Goal: Task Accomplishment & Management: Manage account settings

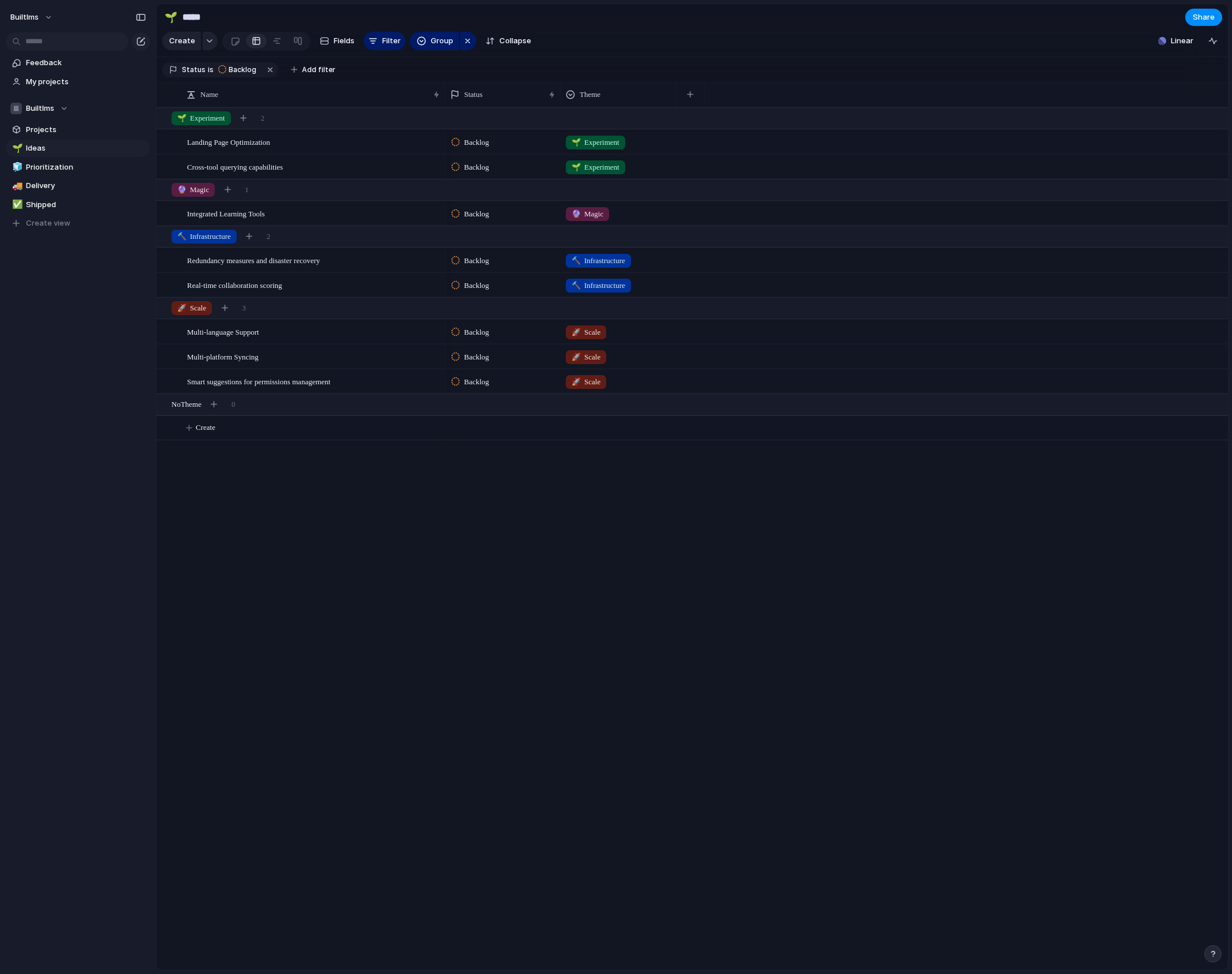
click at [733, 19] on section "🌱 ***** Share" at bounding box center [692, 16] width 1071 height 26
click at [235, 148] on span "Landing Page Optimization" at bounding box center [228, 142] width 83 height 14
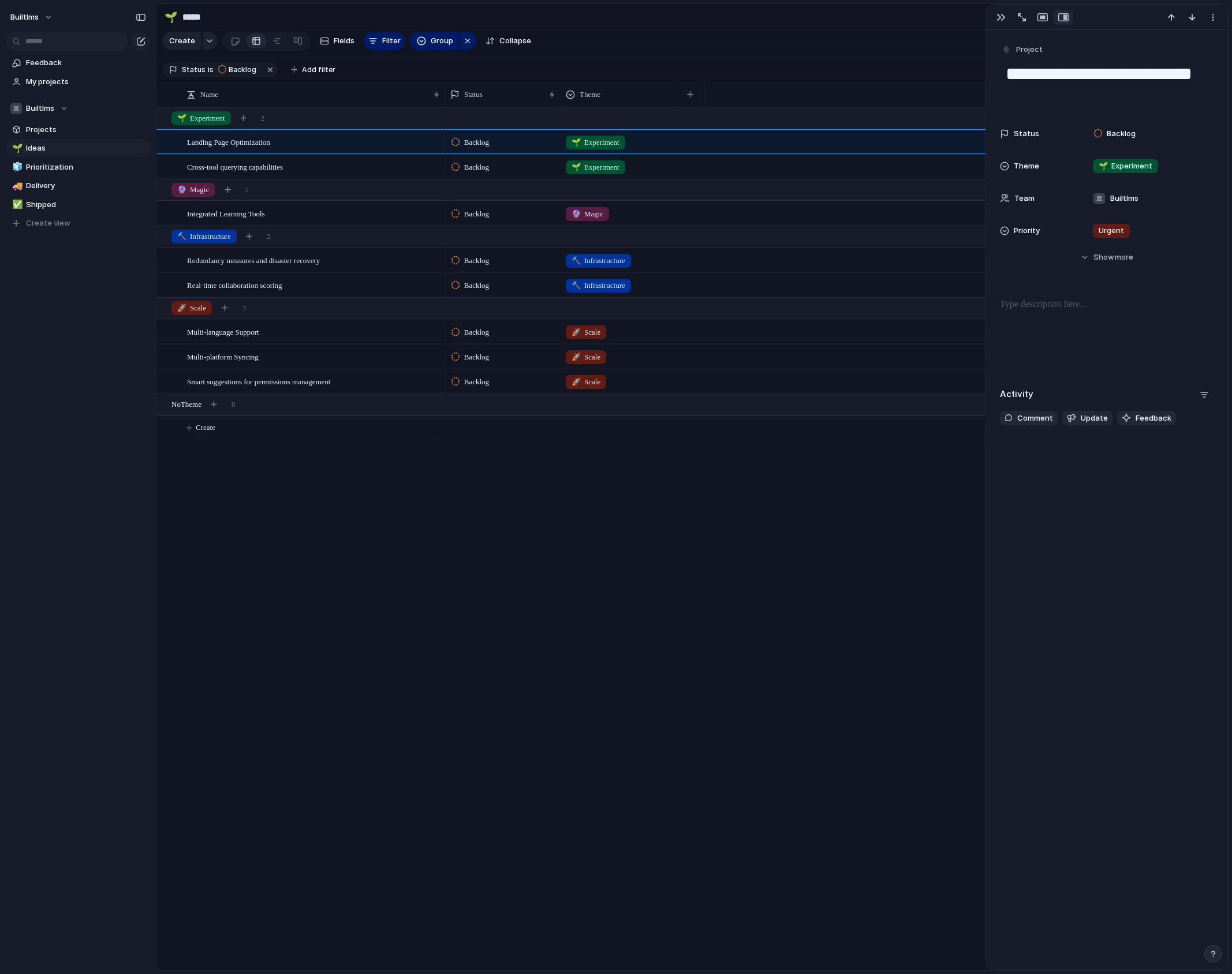
click at [87, 335] on div "builtlms Feedback My projects Builtlms Projects 🌱 Ideas 🧊 Prioritization 🚚 Deli…" at bounding box center [78, 487] width 156 height 974
click at [638, 521] on div "Backlog 🌱 Experiment Backlog 🌱 Experiment Backlog 🔮 Magic Backlog 🔨 Infrastruct…" at bounding box center [836, 538] width 783 height 863
click at [996, 19] on div "button" at bounding box center [1000, 17] width 9 height 9
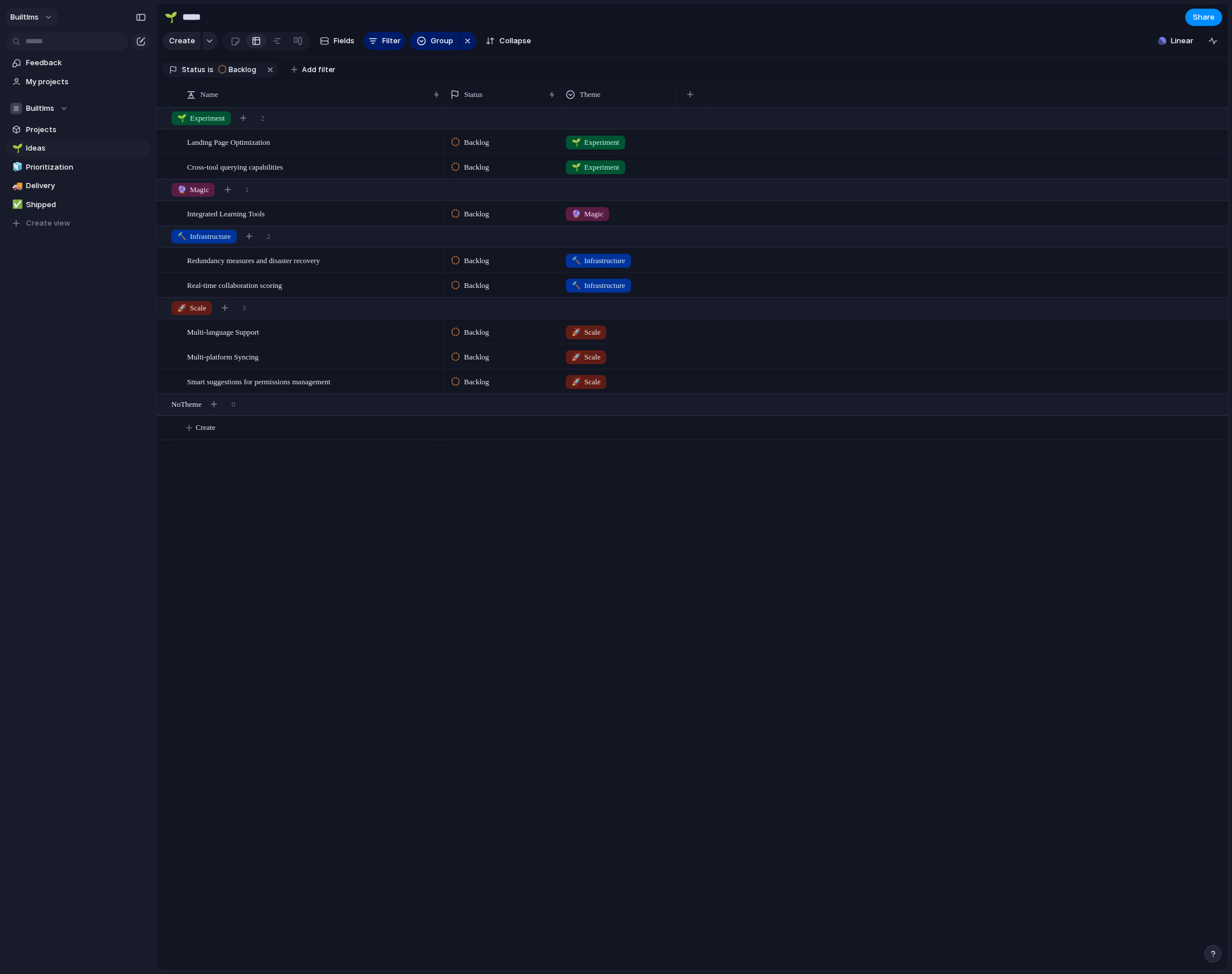
click at [50, 15] on button "builtlms" at bounding box center [32, 17] width 54 height 18
click at [50, 41] on span "Settings" at bounding box center [42, 43] width 32 height 12
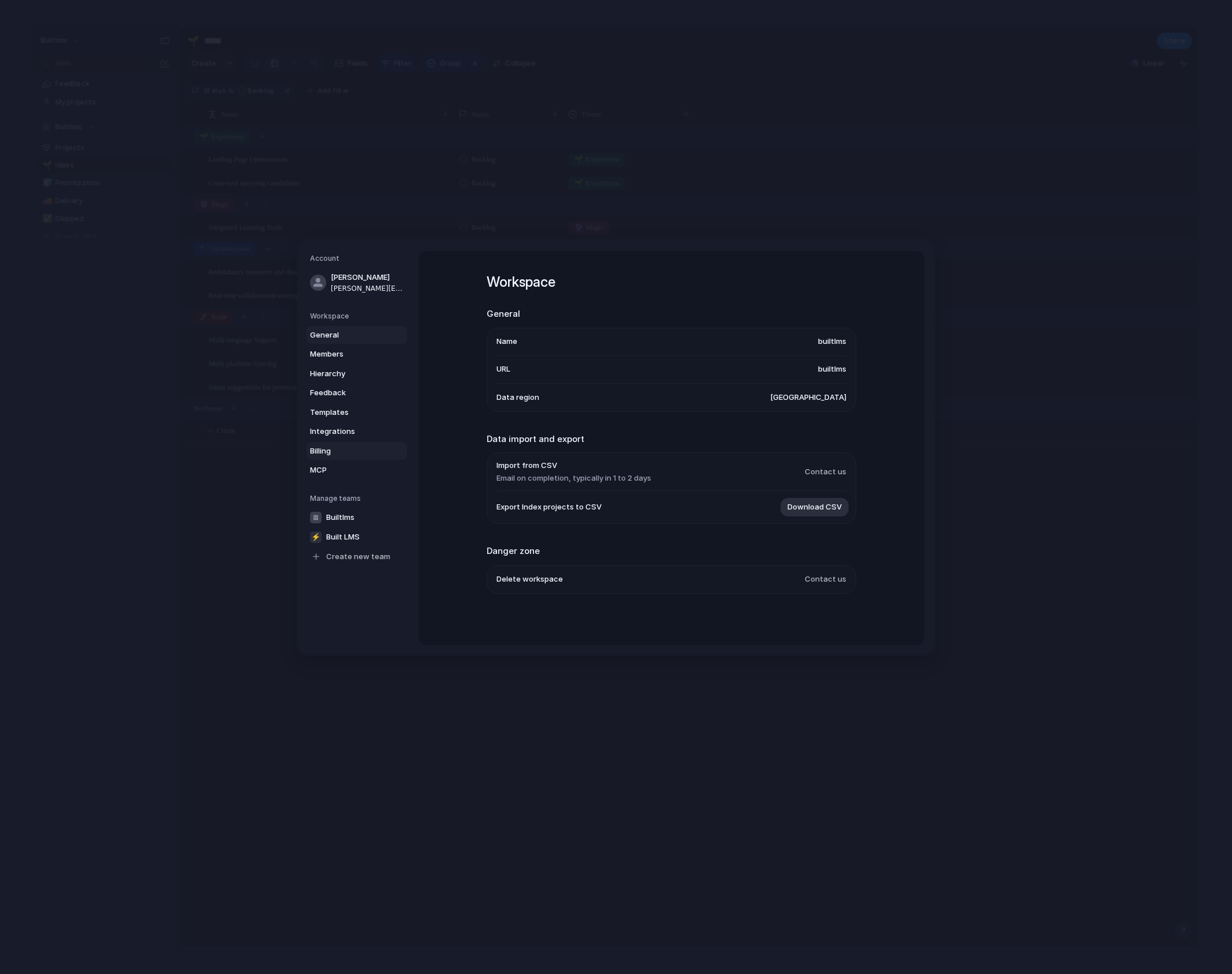
click at [310, 454] on link "Billing" at bounding box center [357, 450] width 101 height 18
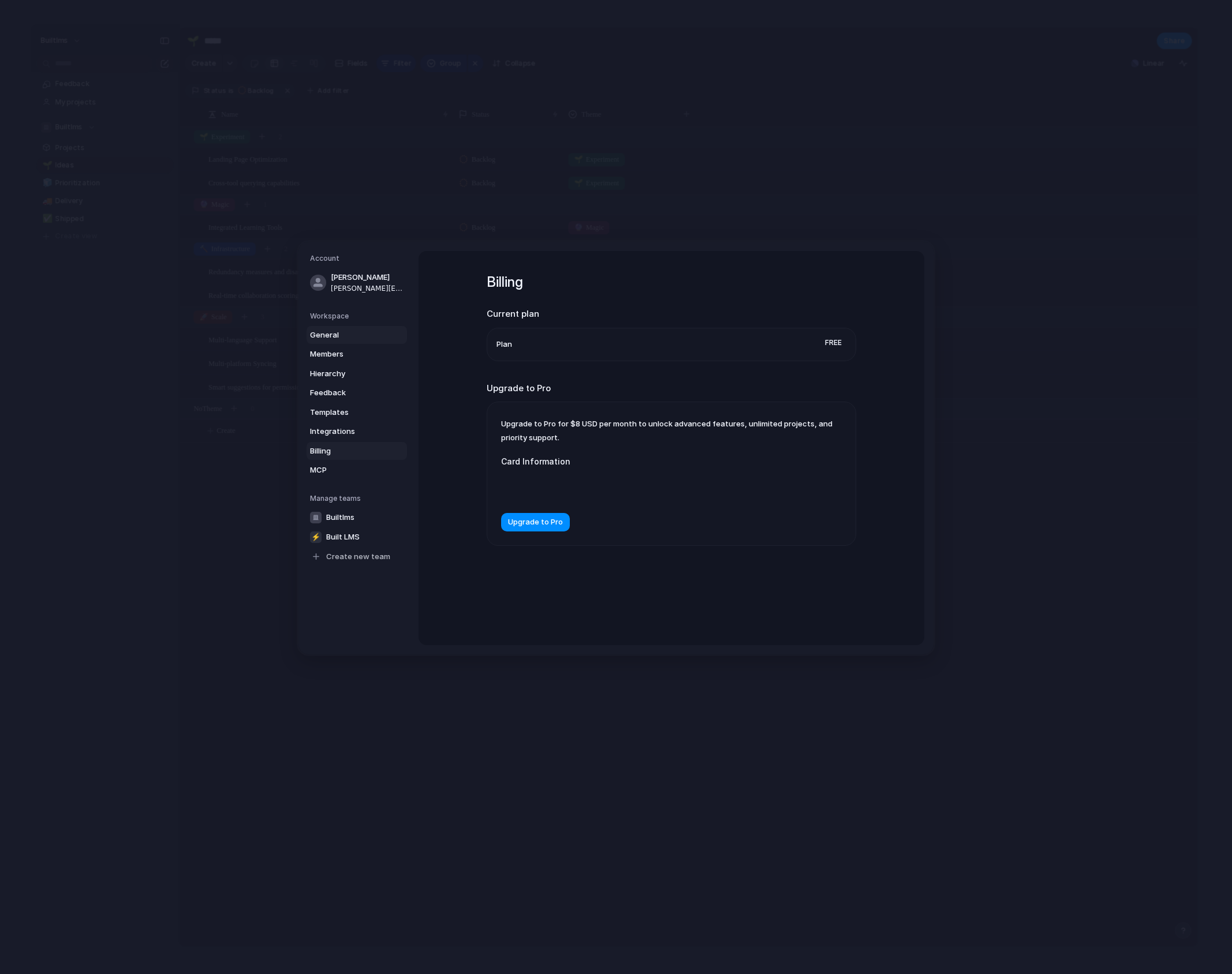
click at [319, 339] on span "General" at bounding box center [347, 334] width 74 height 12
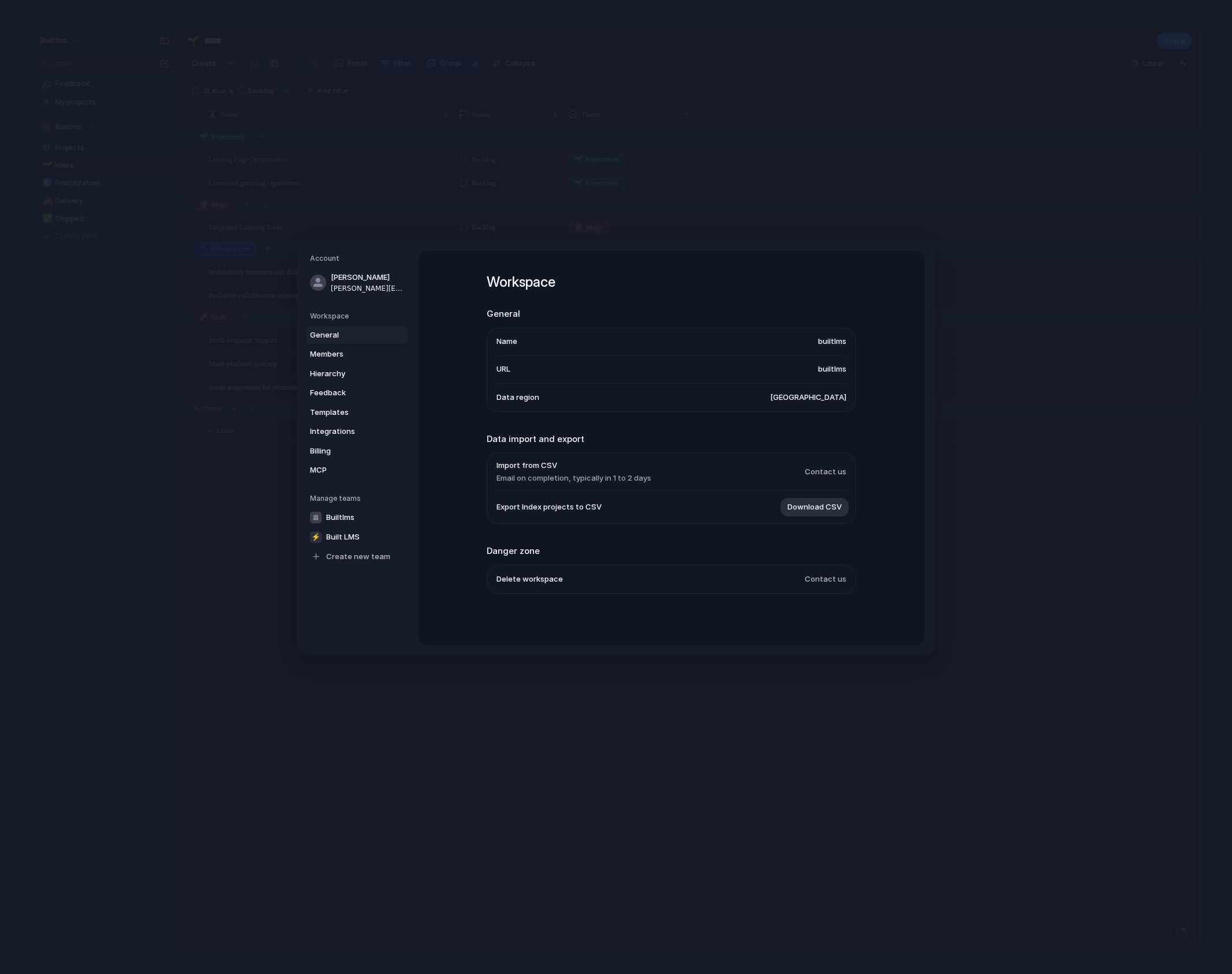
click at [608, 340] on li "Name [PERSON_NAME]" at bounding box center [671, 341] width 350 height 27
click at [822, 341] on span "builtlms" at bounding box center [831, 341] width 28 height 12
click at [781, 381] on li "URL builtlms" at bounding box center [671, 369] width 350 height 27
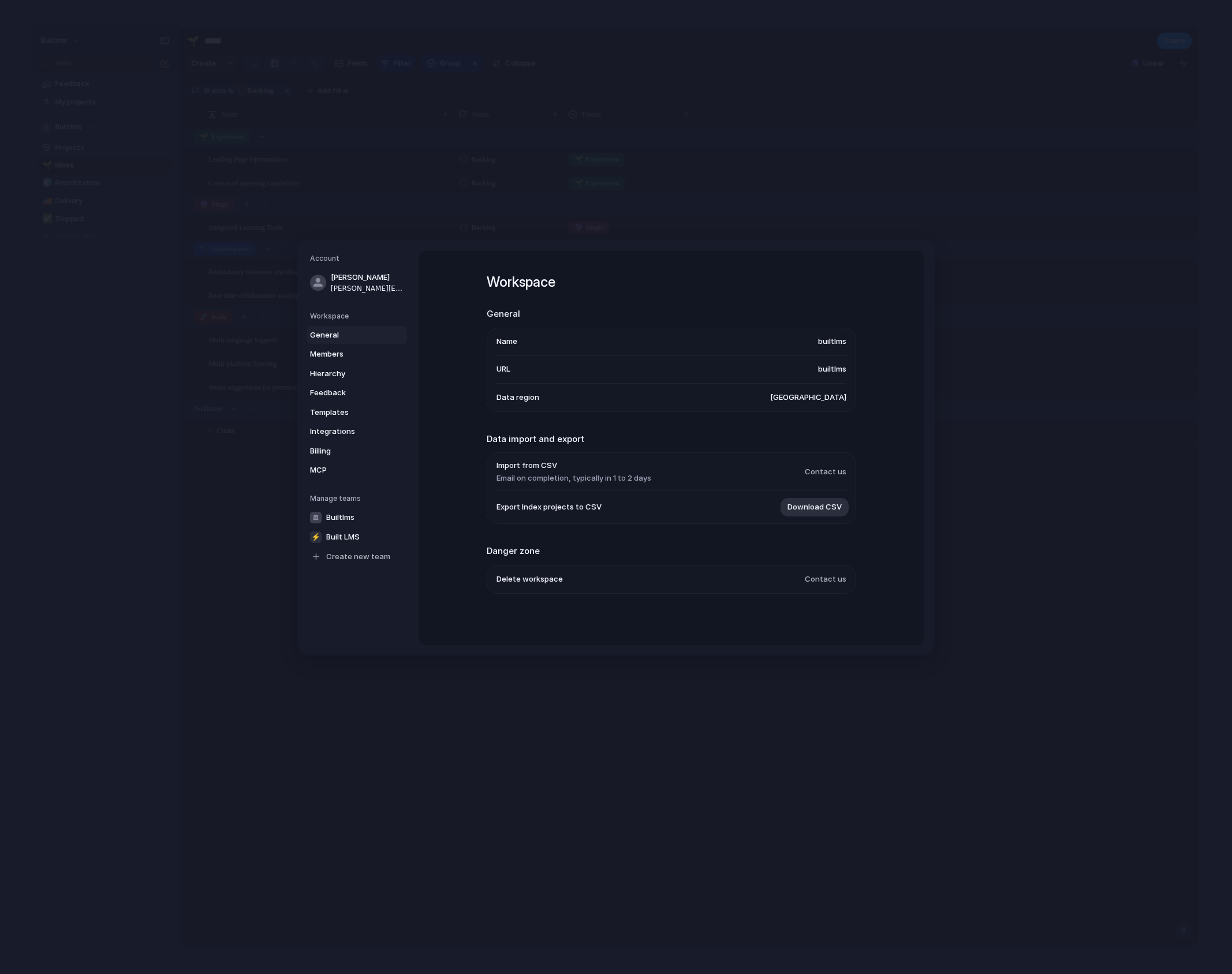
click at [836, 381] on li "URL builtlms" at bounding box center [671, 369] width 350 height 27
click at [830, 370] on span "builtlms" at bounding box center [831, 369] width 28 height 12
click at [322, 349] on span "Members" at bounding box center [347, 354] width 74 height 12
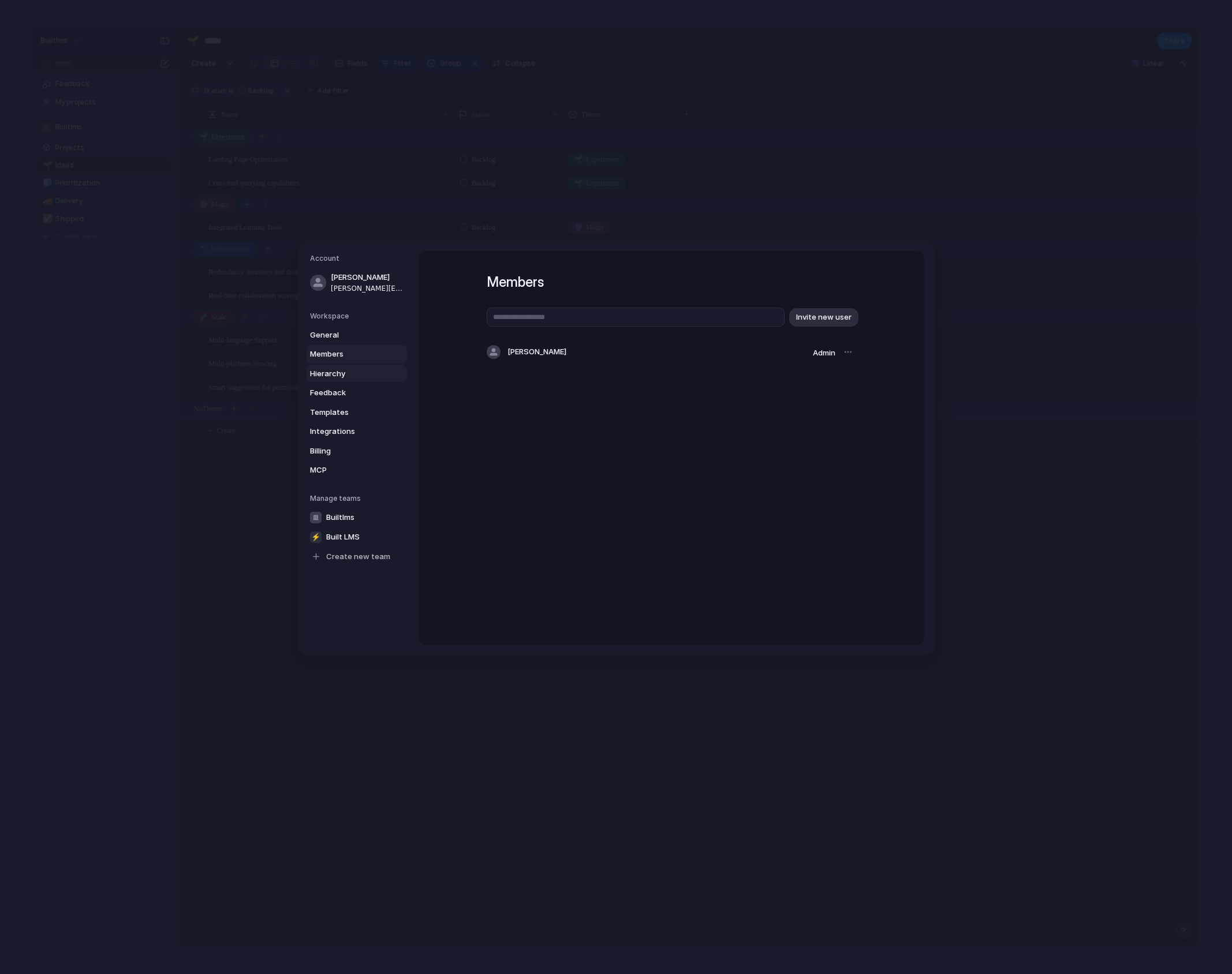
click at [335, 371] on span "Hierarchy" at bounding box center [347, 373] width 74 height 12
click at [333, 396] on span "Feedback" at bounding box center [347, 393] width 74 height 12
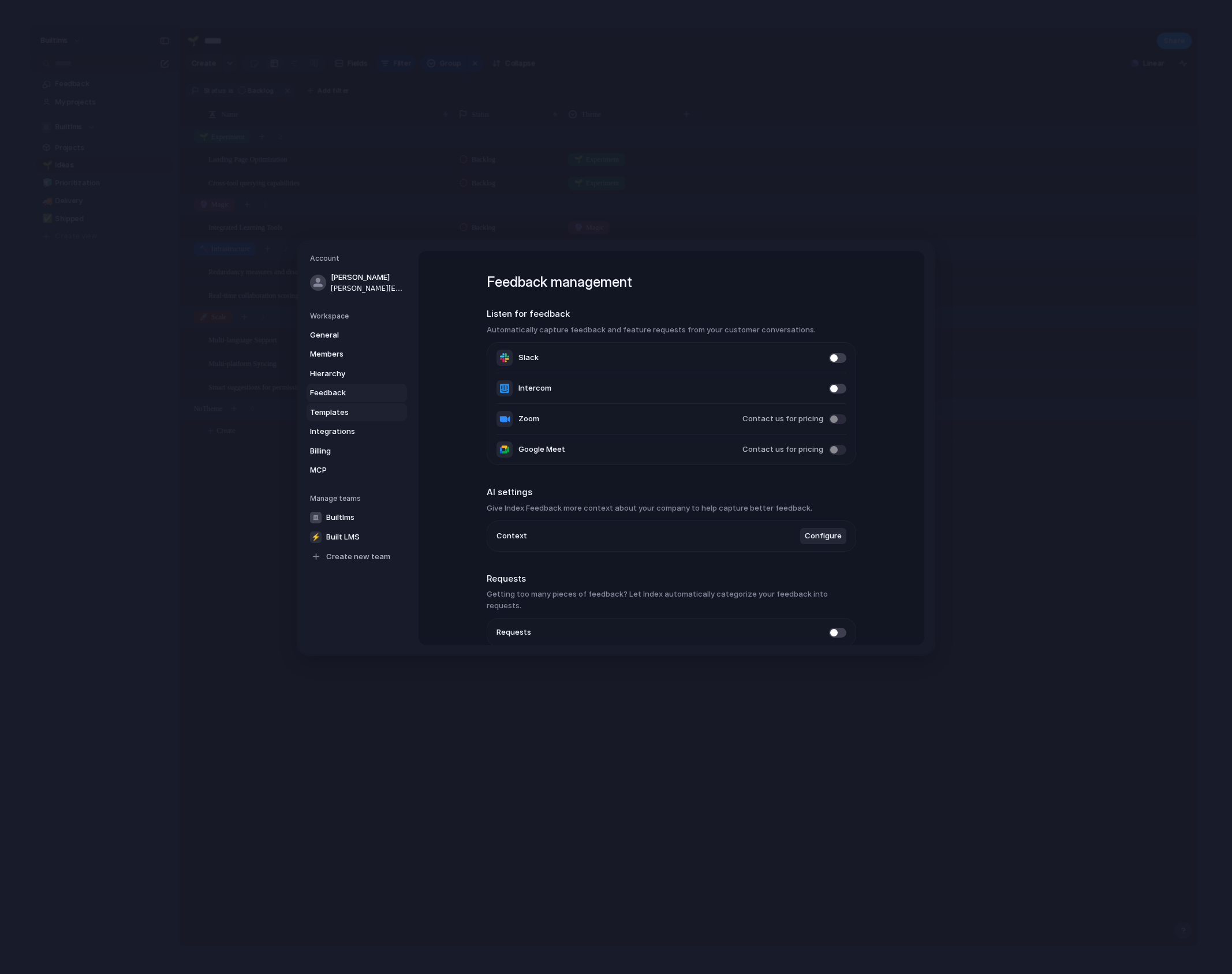
click at [337, 419] on link "Templates" at bounding box center [357, 412] width 101 height 18
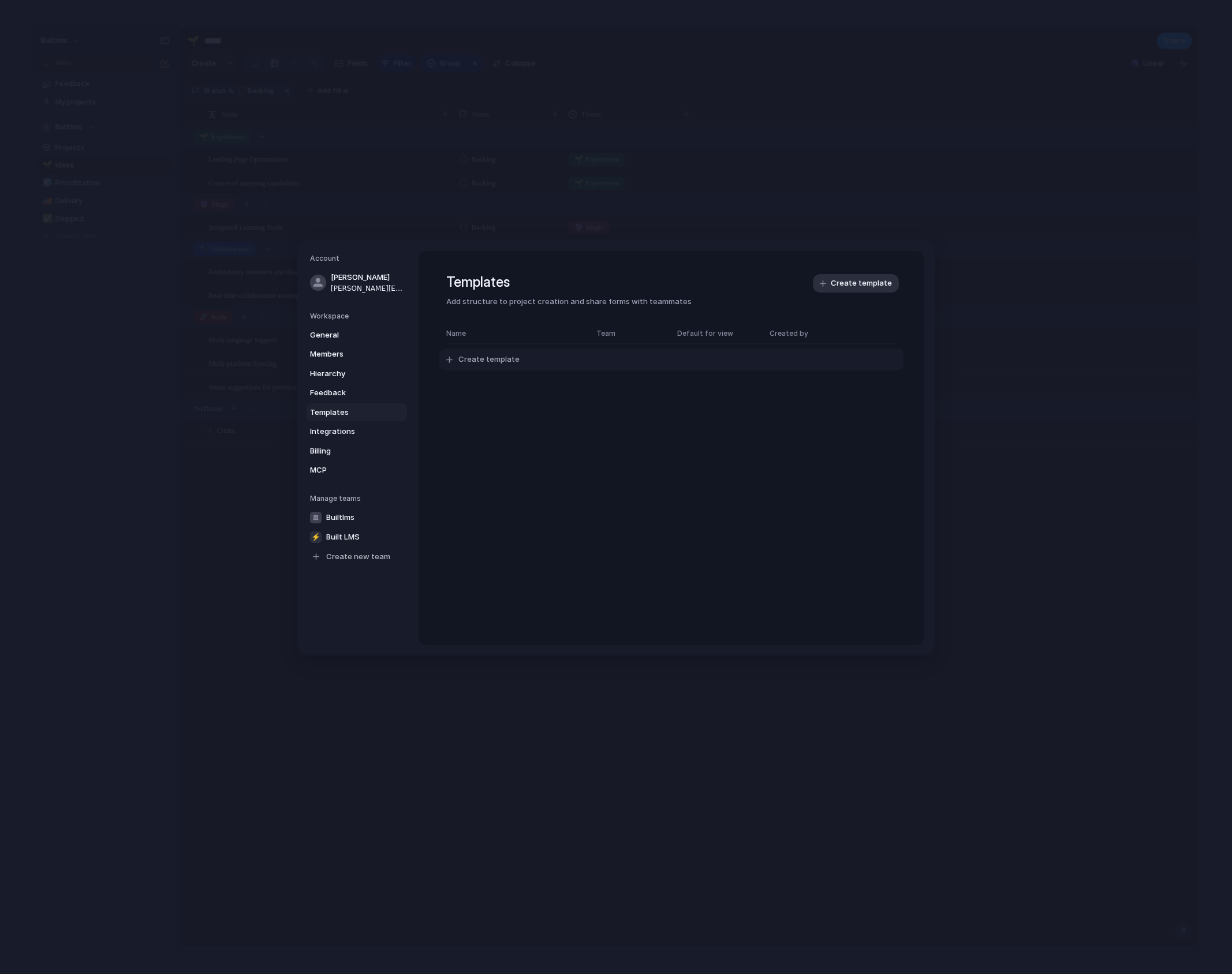
click at [450, 358] on div "button" at bounding box center [448, 359] width 6 height 6
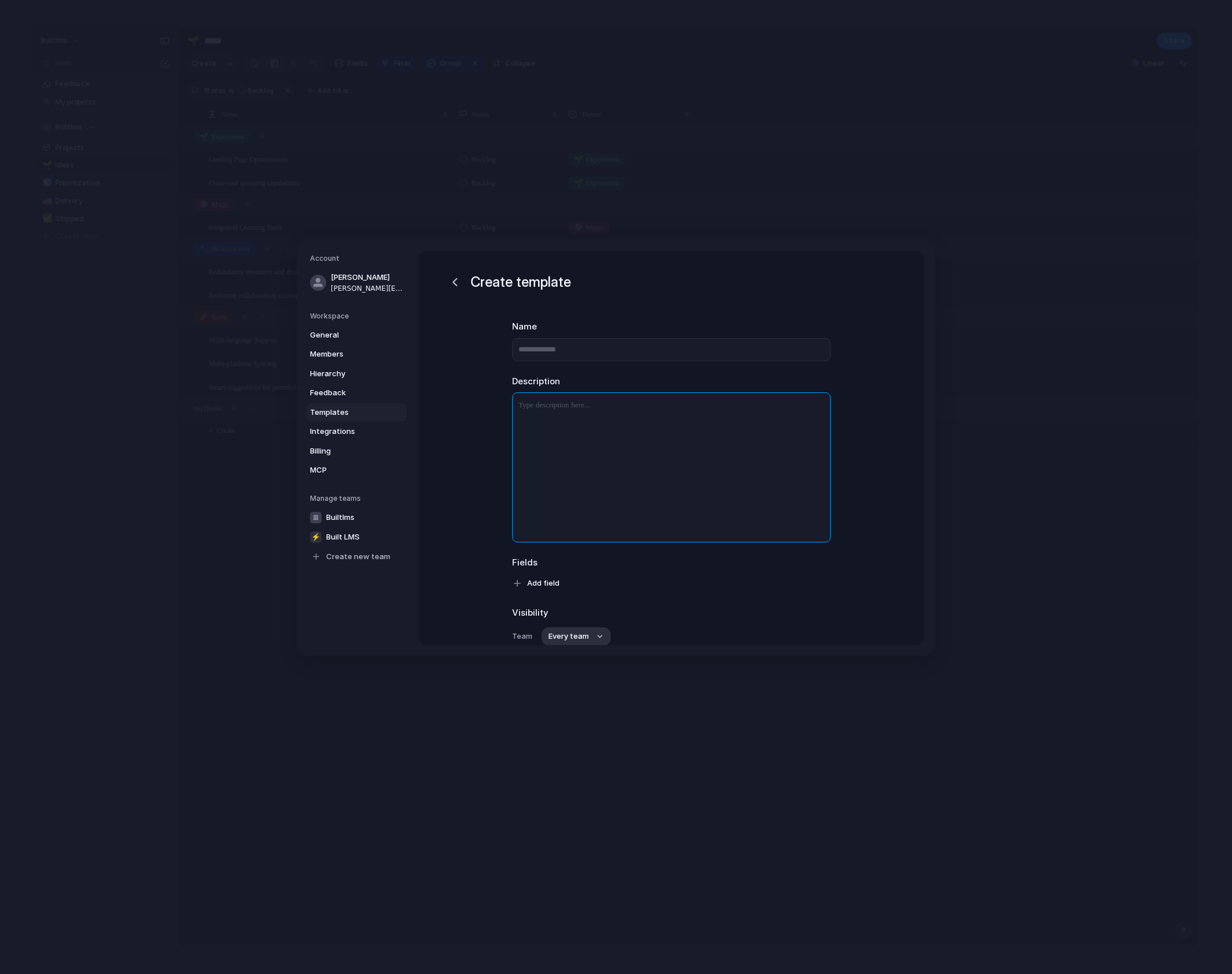
click at [582, 441] on div at bounding box center [671, 467] width 318 height 149
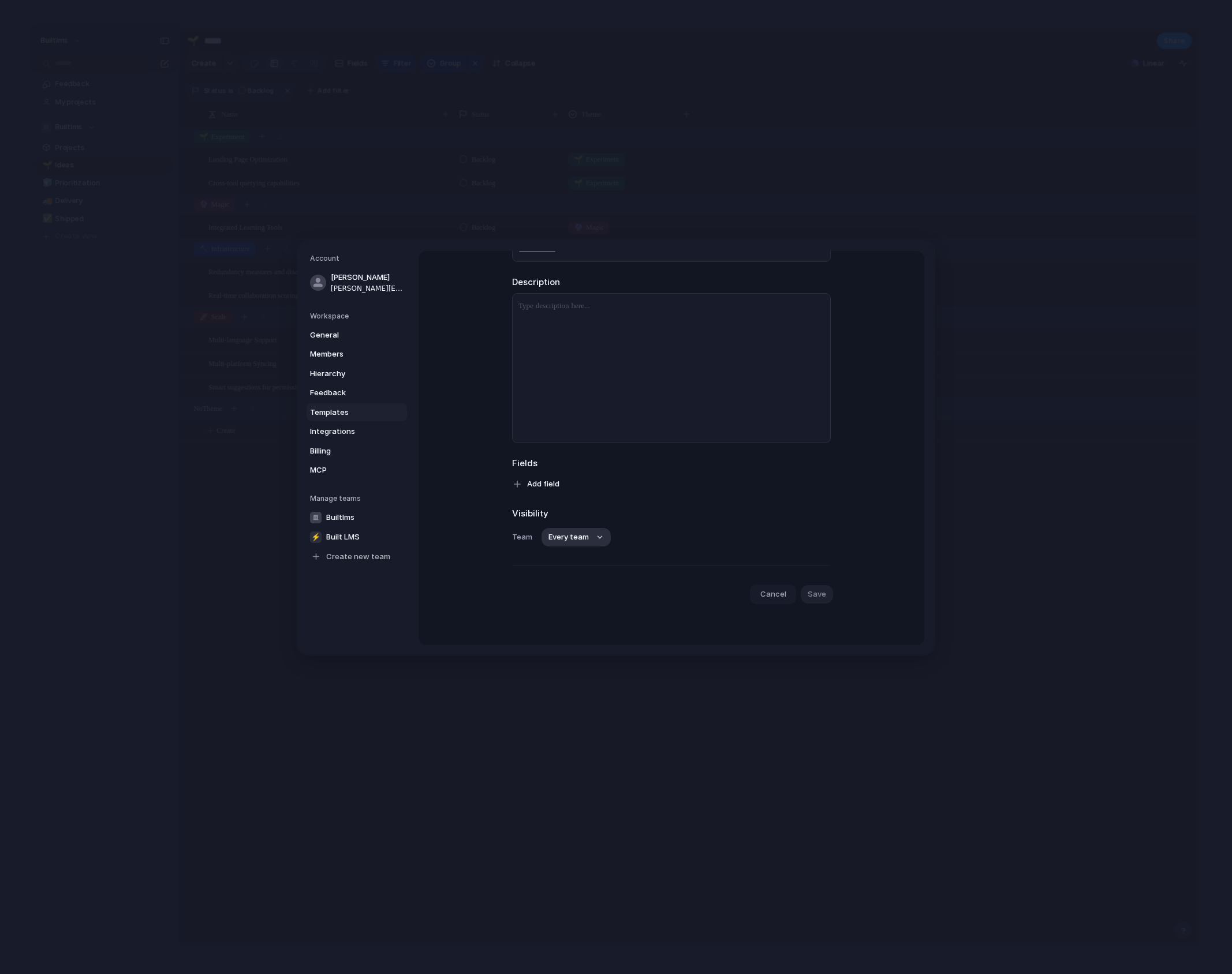
click at [769, 599] on span "Cancel" at bounding box center [773, 594] width 26 height 12
click at [329, 475] on span "MCP" at bounding box center [347, 471] width 74 height 12
click at [330, 433] on span "Integrations" at bounding box center [347, 431] width 74 height 12
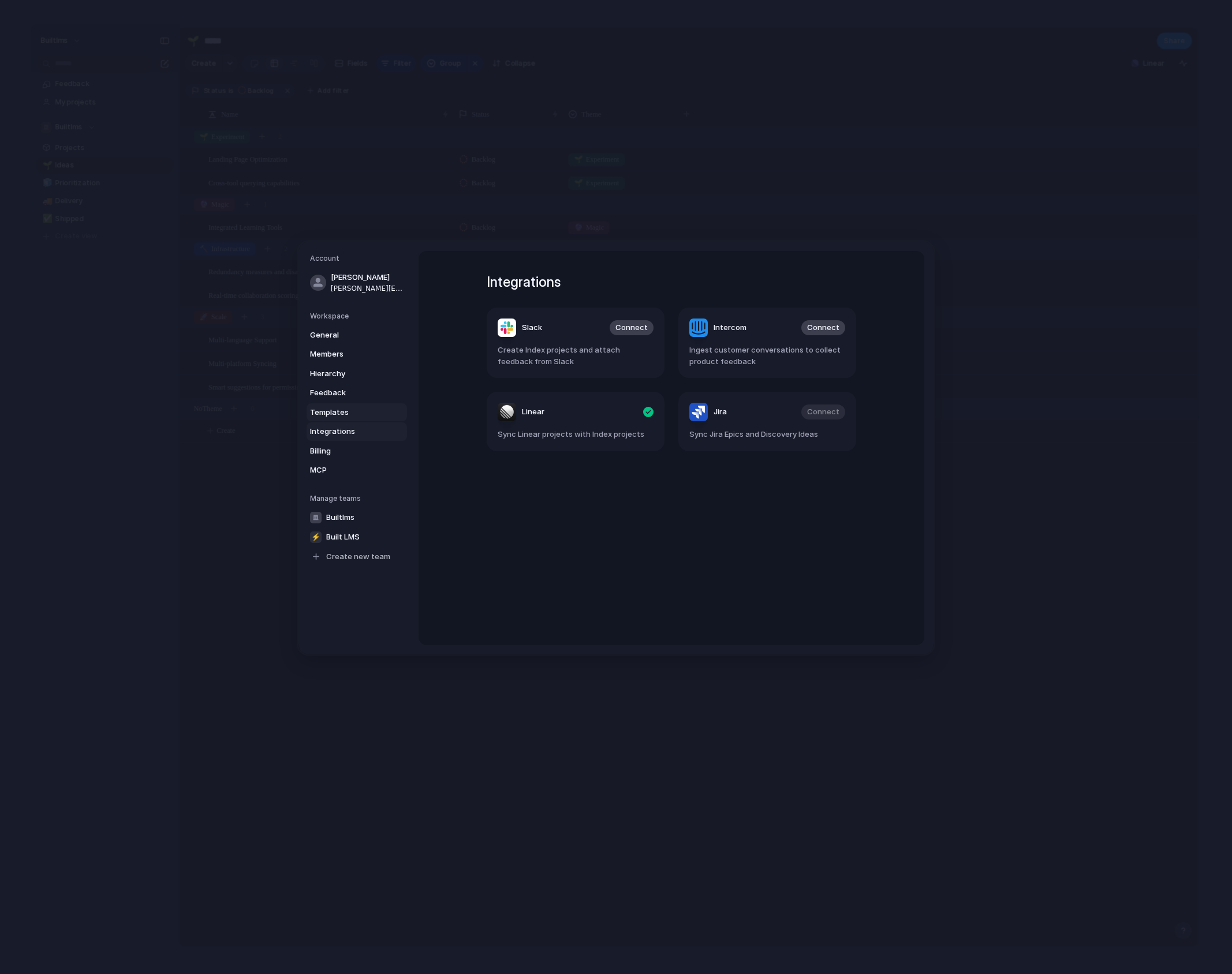
click at [330, 417] on span "Templates" at bounding box center [347, 412] width 74 height 12
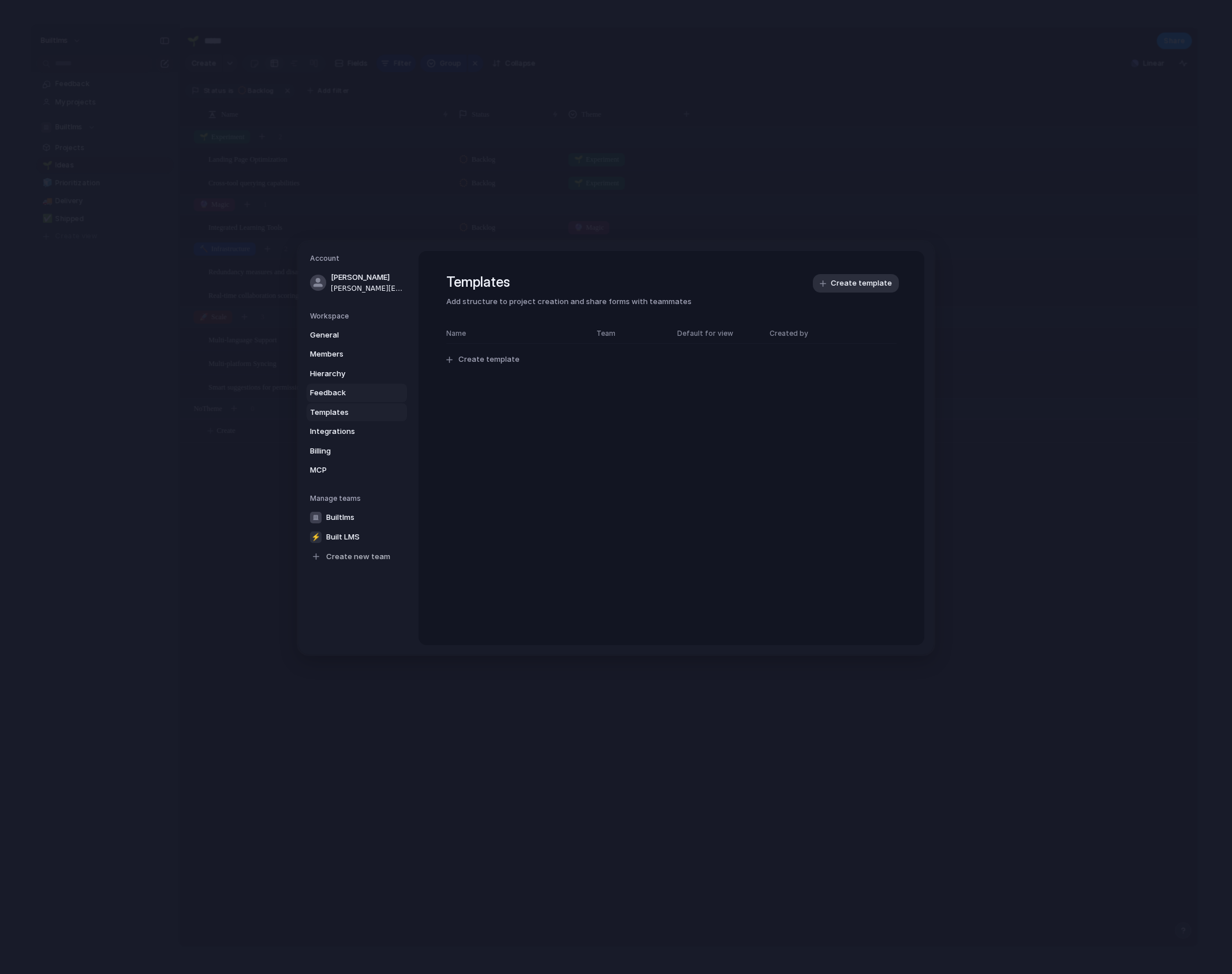
click at [329, 390] on span "Feedback" at bounding box center [347, 393] width 74 height 12
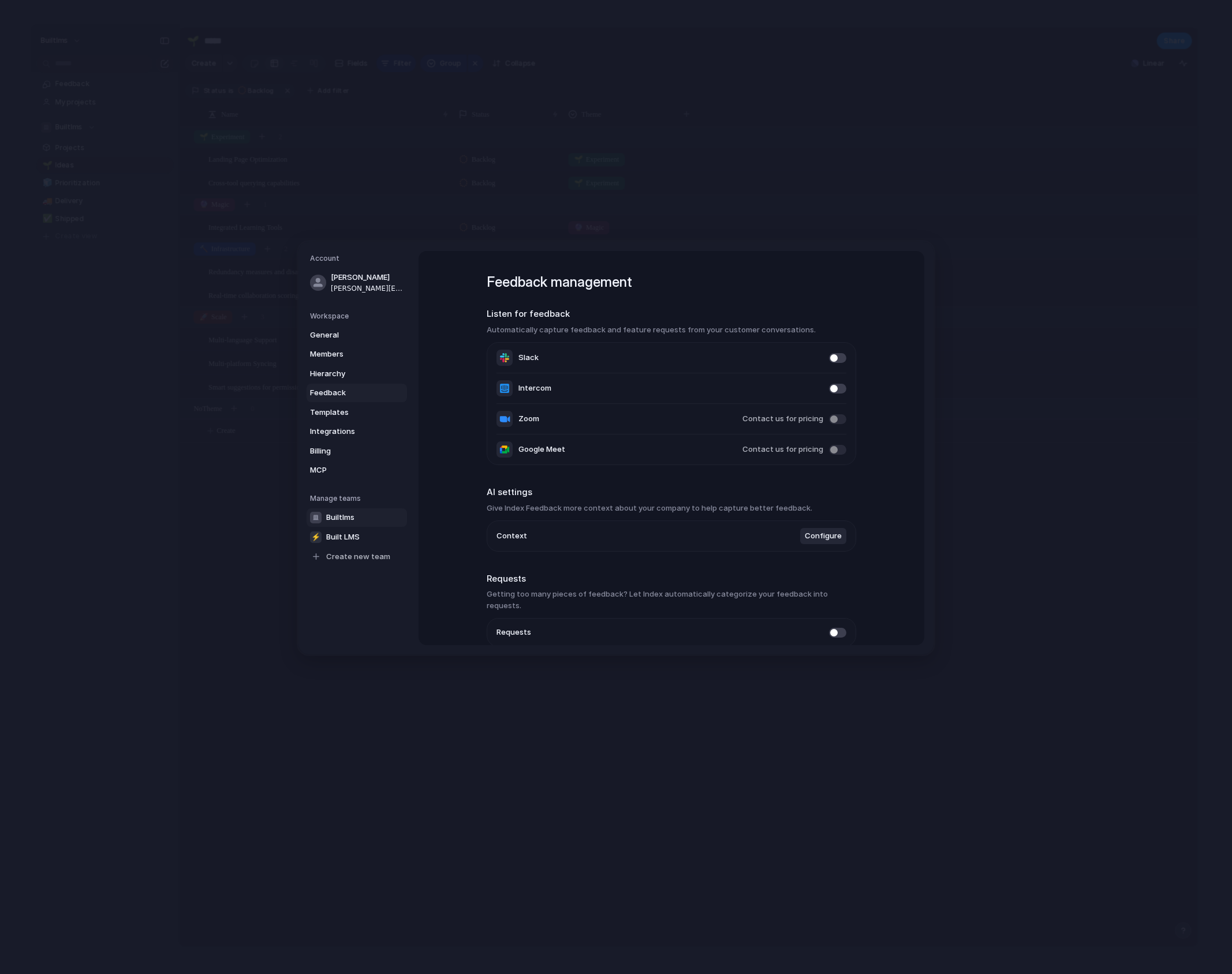
click at [341, 519] on span "Builtlms" at bounding box center [340, 517] width 28 height 12
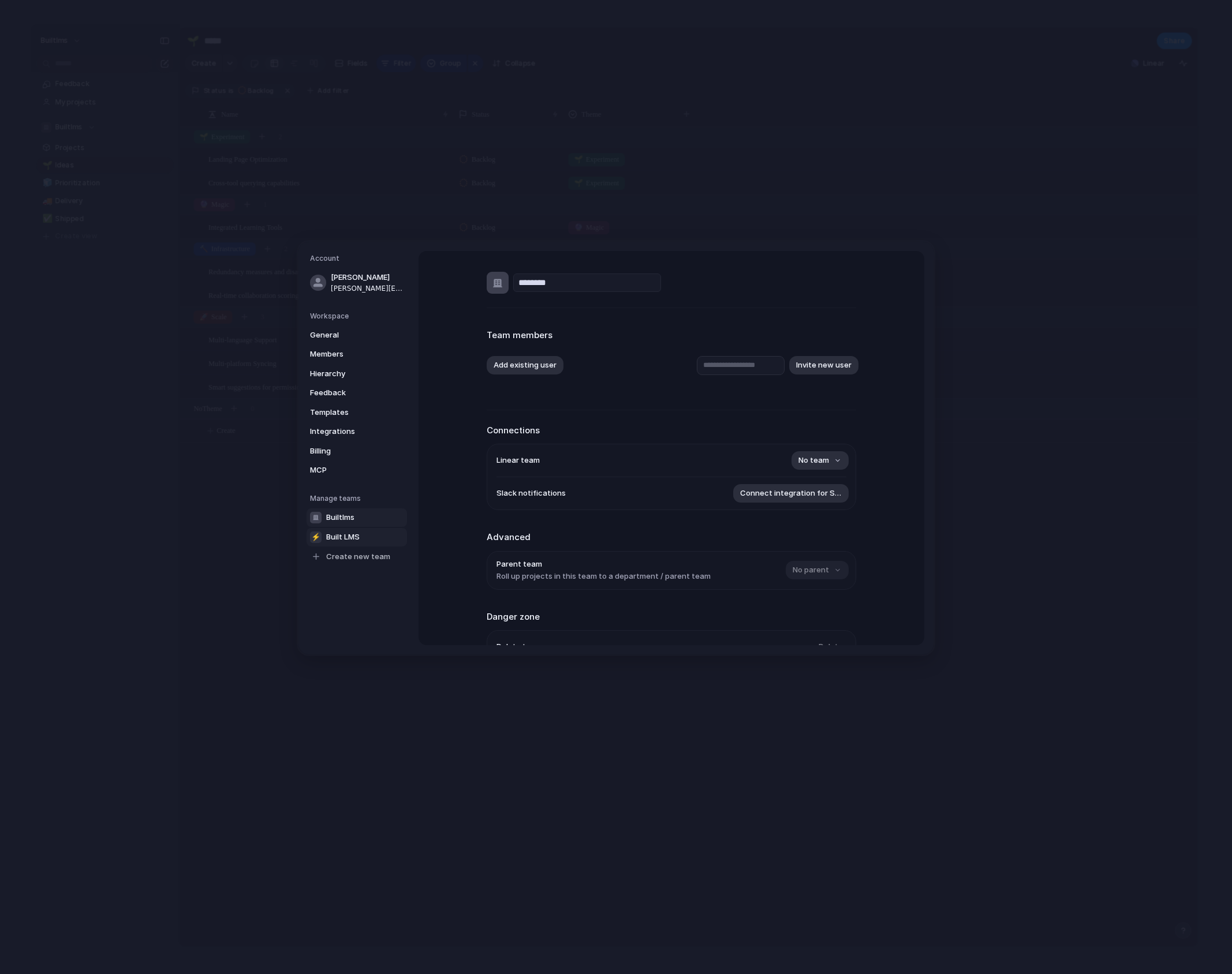
click at [344, 541] on span "Built LMS" at bounding box center [342, 537] width 34 height 12
click at [340, 518] on span "Builtlms" at bounding box center [340, 517] width 28 height 12
click at [349, 519] on span "Builtlms" at bounding box center [340, 517] width 28 height 12
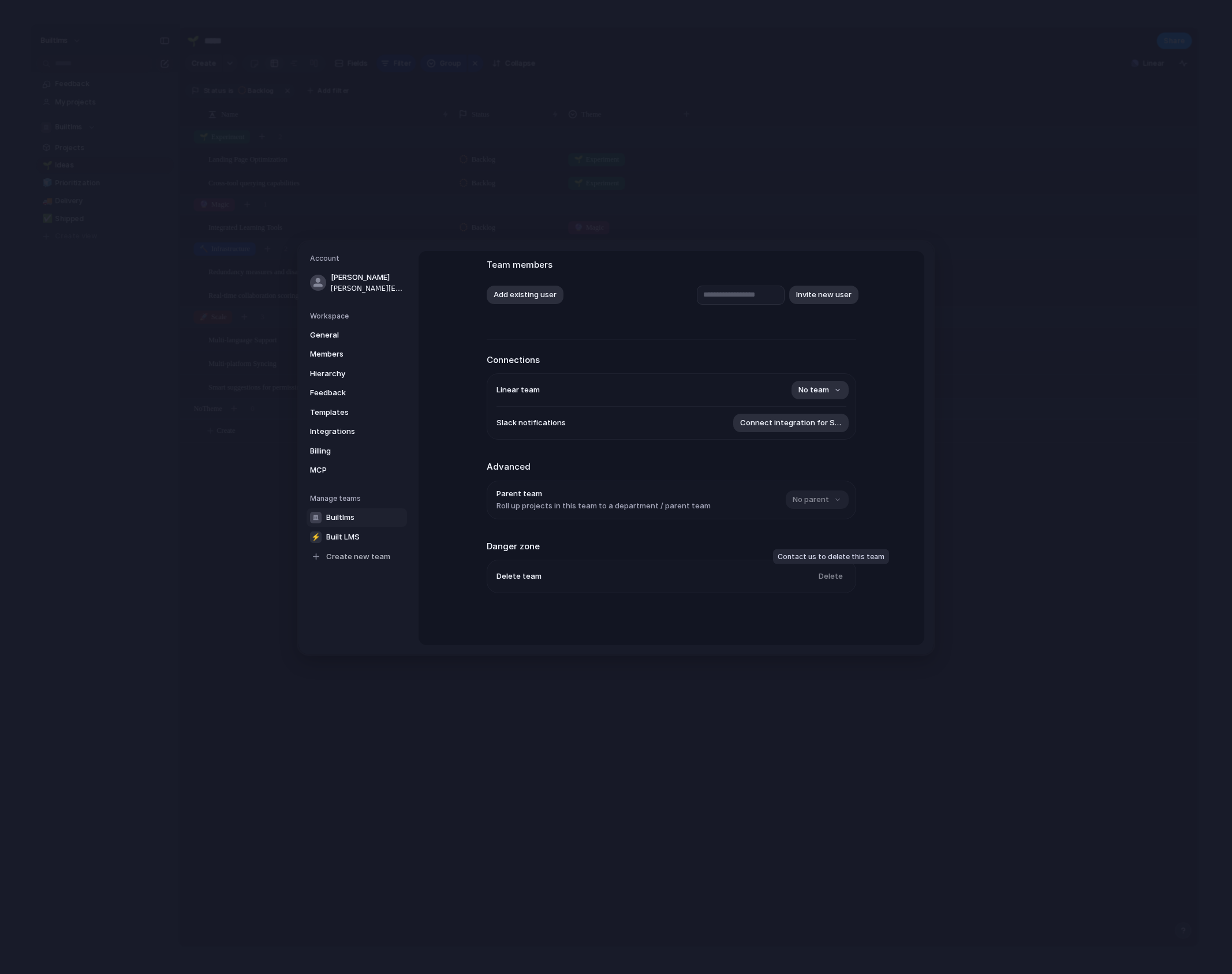
click at [833, 580] on div "Delete" at bounding box center [828, 577] width 35 height 18
click at [348, 541] on span "Built LMS" at bounding box center [342, 537] width 34 height 12
type input "*********"
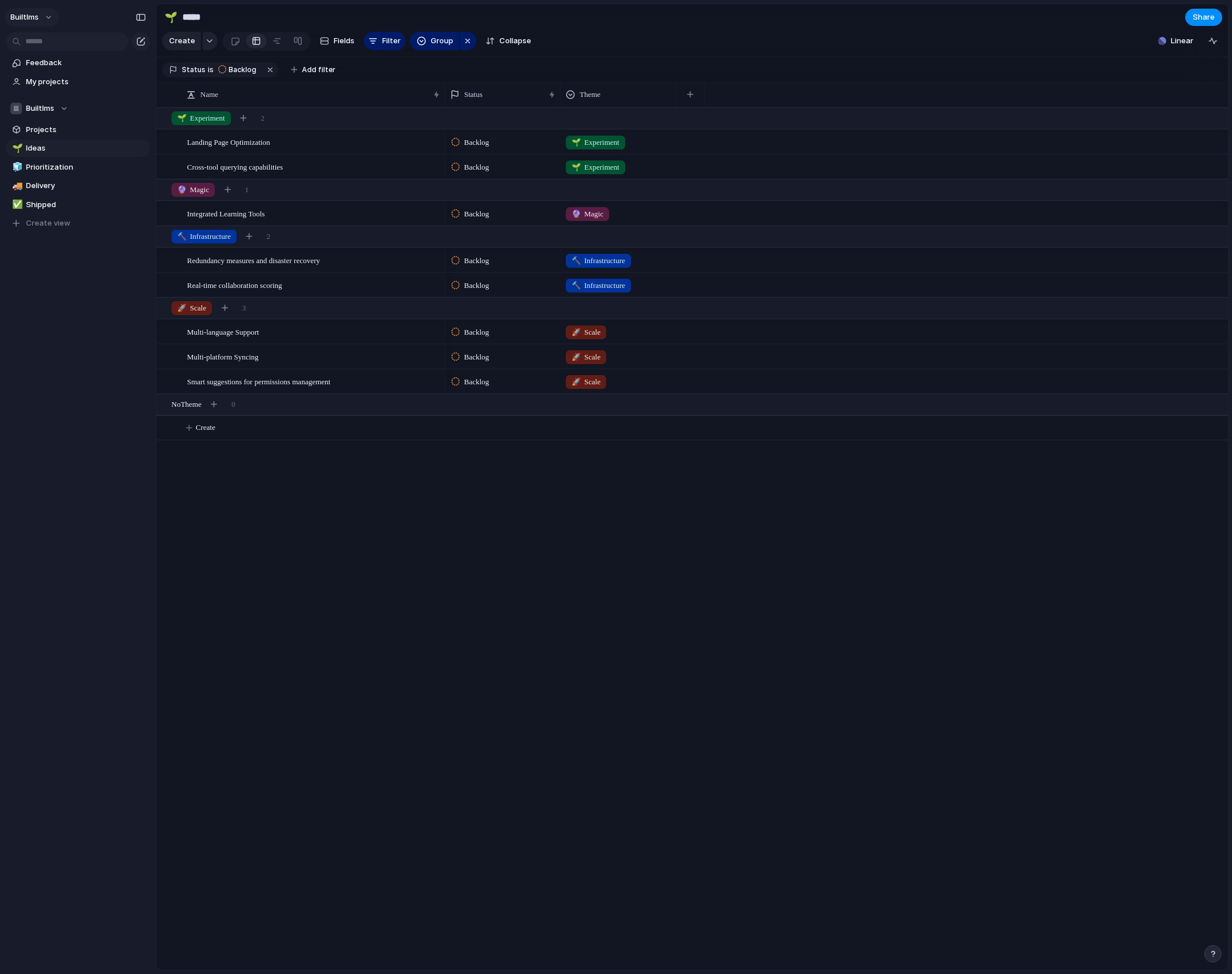
click at [46, 19] on button "builtlms" at bounding box center [32, 17] width 54 height 18
click at [151, 135] on span "Neutral dark" at bounding box center [134, 135] width 45 height 12
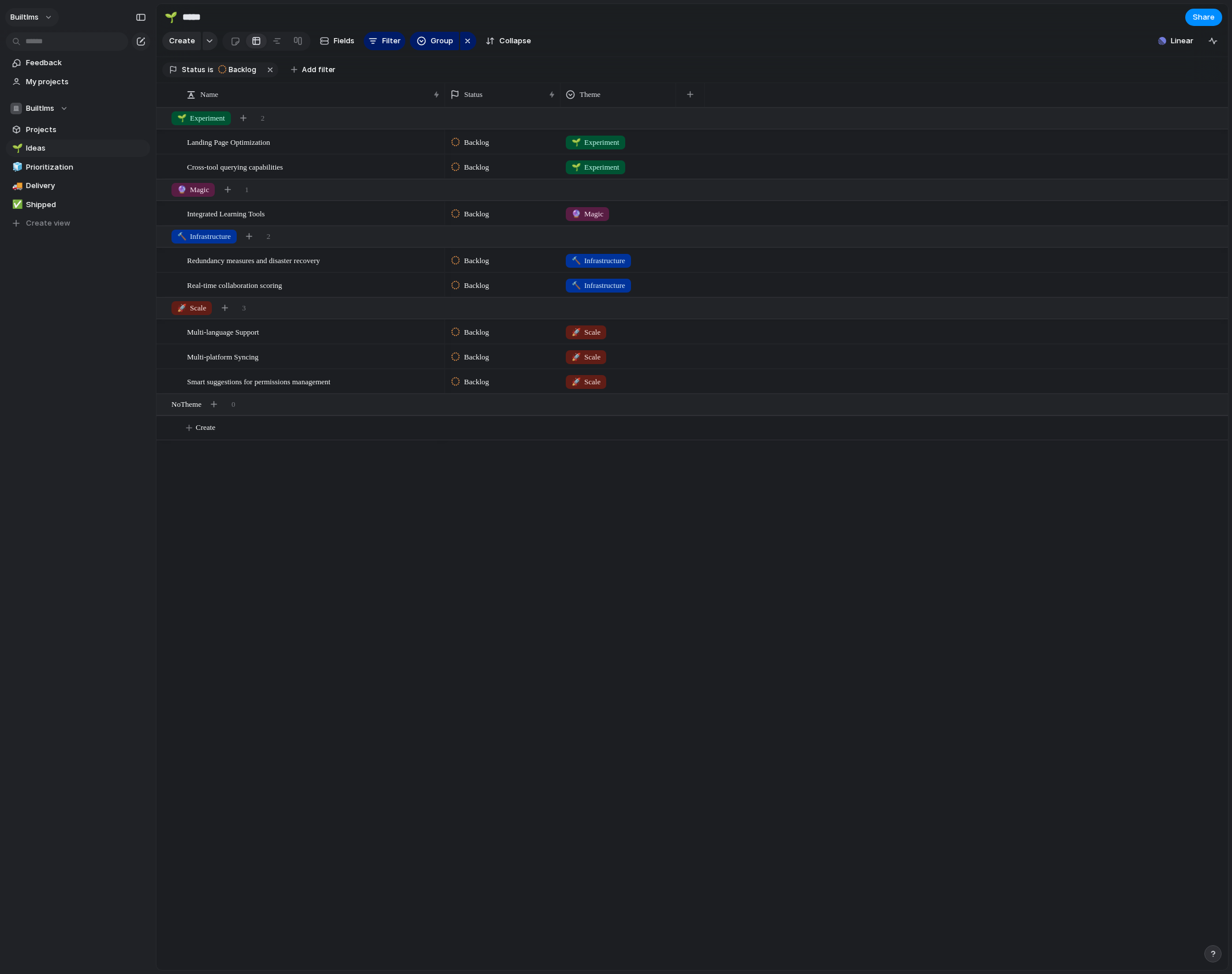
click at [48, 16] on button "builtlms" at bounding box center [32, 17] width 54 height 18
click at [148, 152] on li "Forest" at bounding box center [145, 154] width 76 height 18
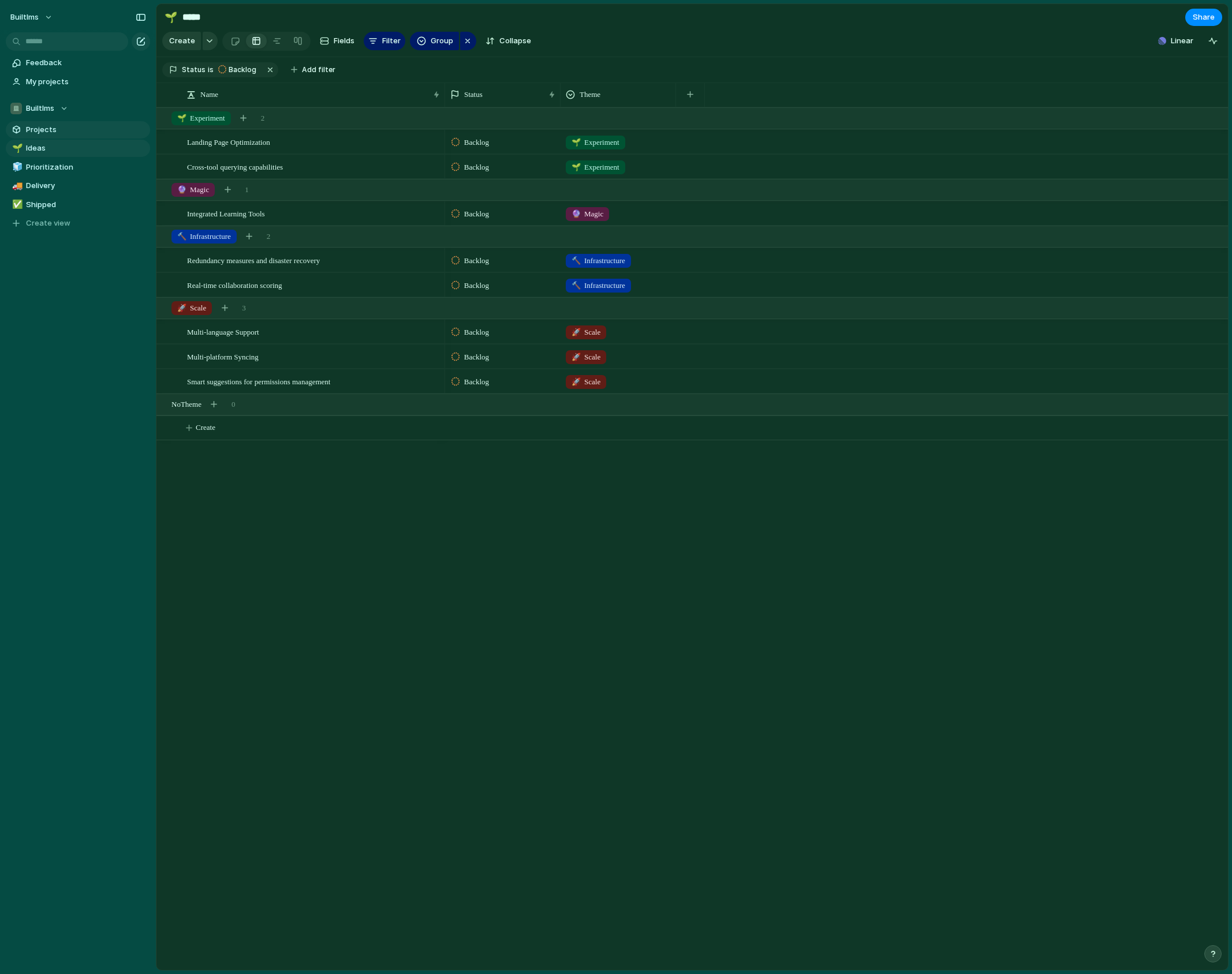
click at [40, 129] on span "Projects" at bounding box center [85, 130] width 120 height 12
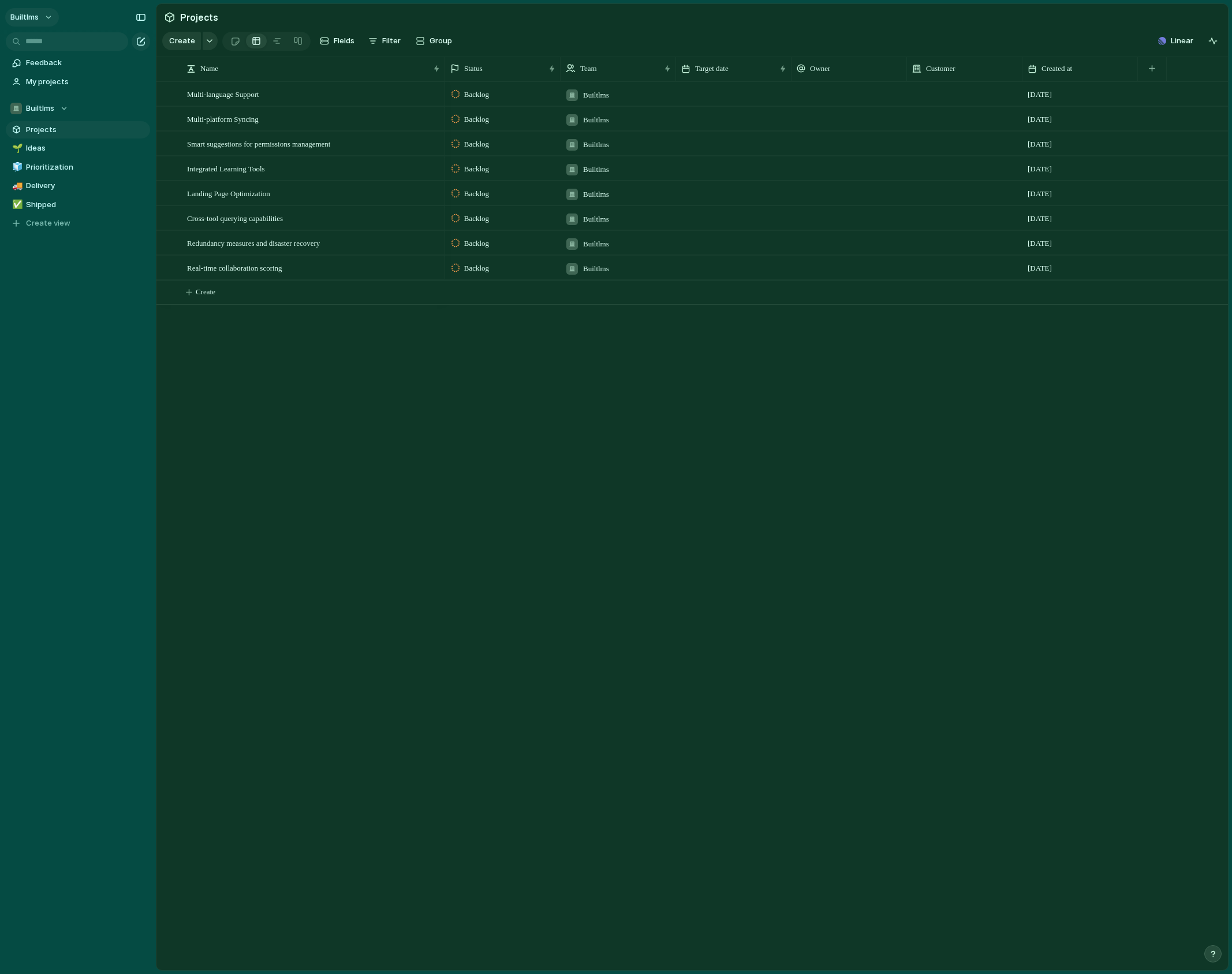
click at [41, 19] on button "builtlms" at bounding box center [32, 17] width 54 height 18
click at [157, 98] on li "Light" at bounding box center [141, 99] width 68 height 18
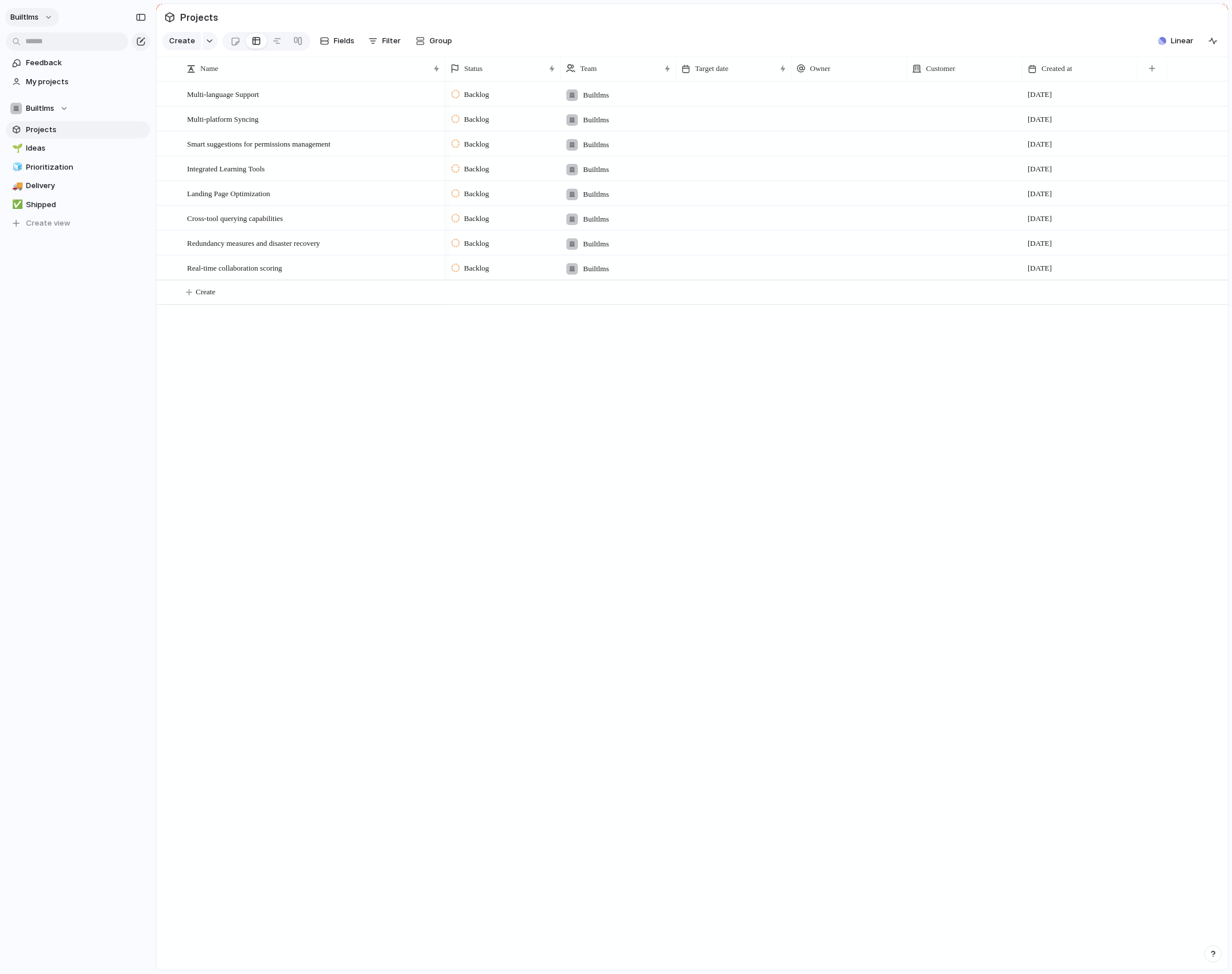
click at [38, 18] on button "builtlms" at bounding box center [32, 17] width 54 height 18
click at [139, 135] on span "Neutral dark" at bounding box center [134, 135] width 45 height 12
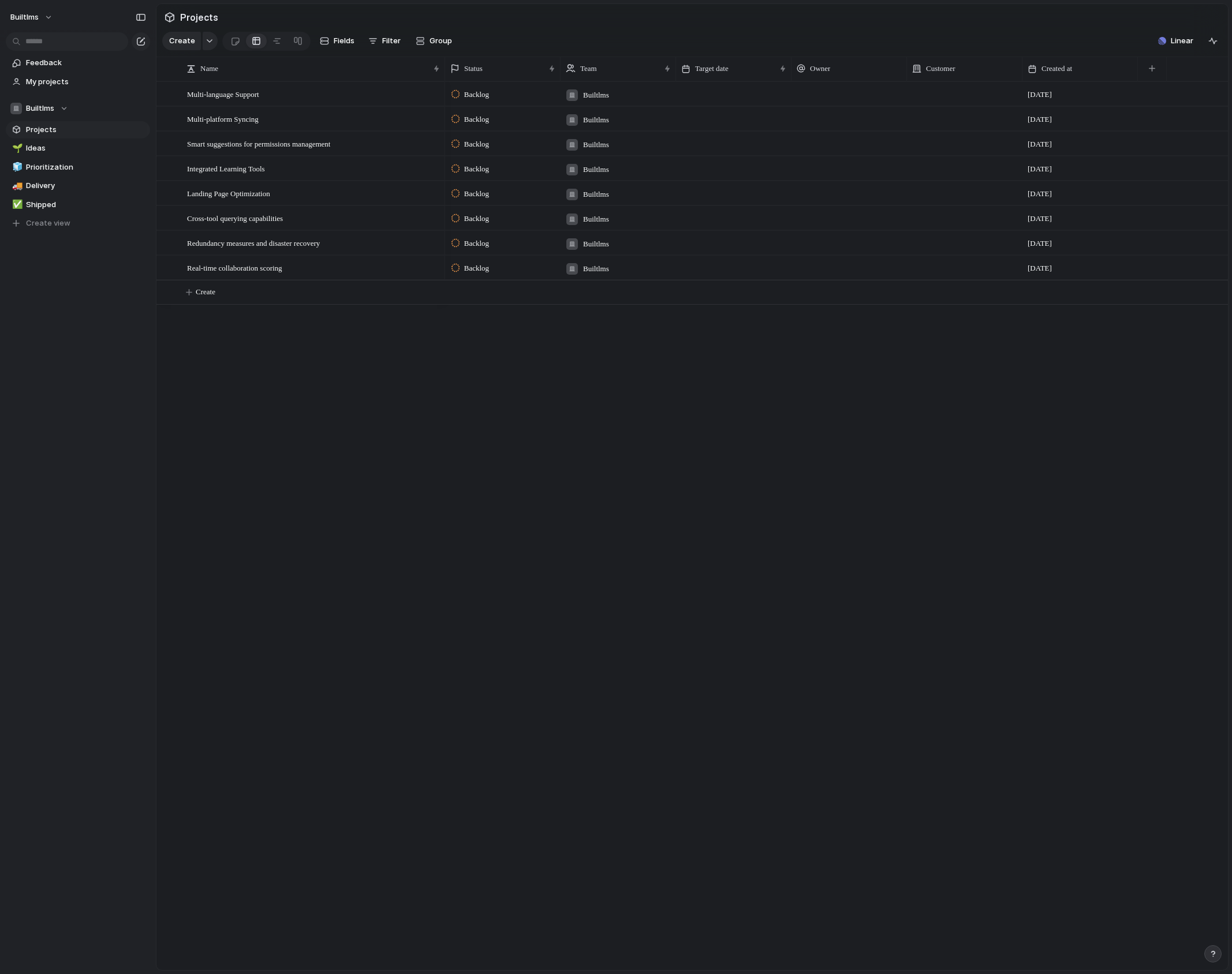
click at [541, 417] on div "Backlog Builtlms [DATE] Backlog Builtlms [DATE] Backlog Builtlms [DATE] Backlog…" at bounding box center [836, 525] width 783 height 889
click at [1182, 47] on span "Linear" at bounding box center [1182, 40] width 23 height 12
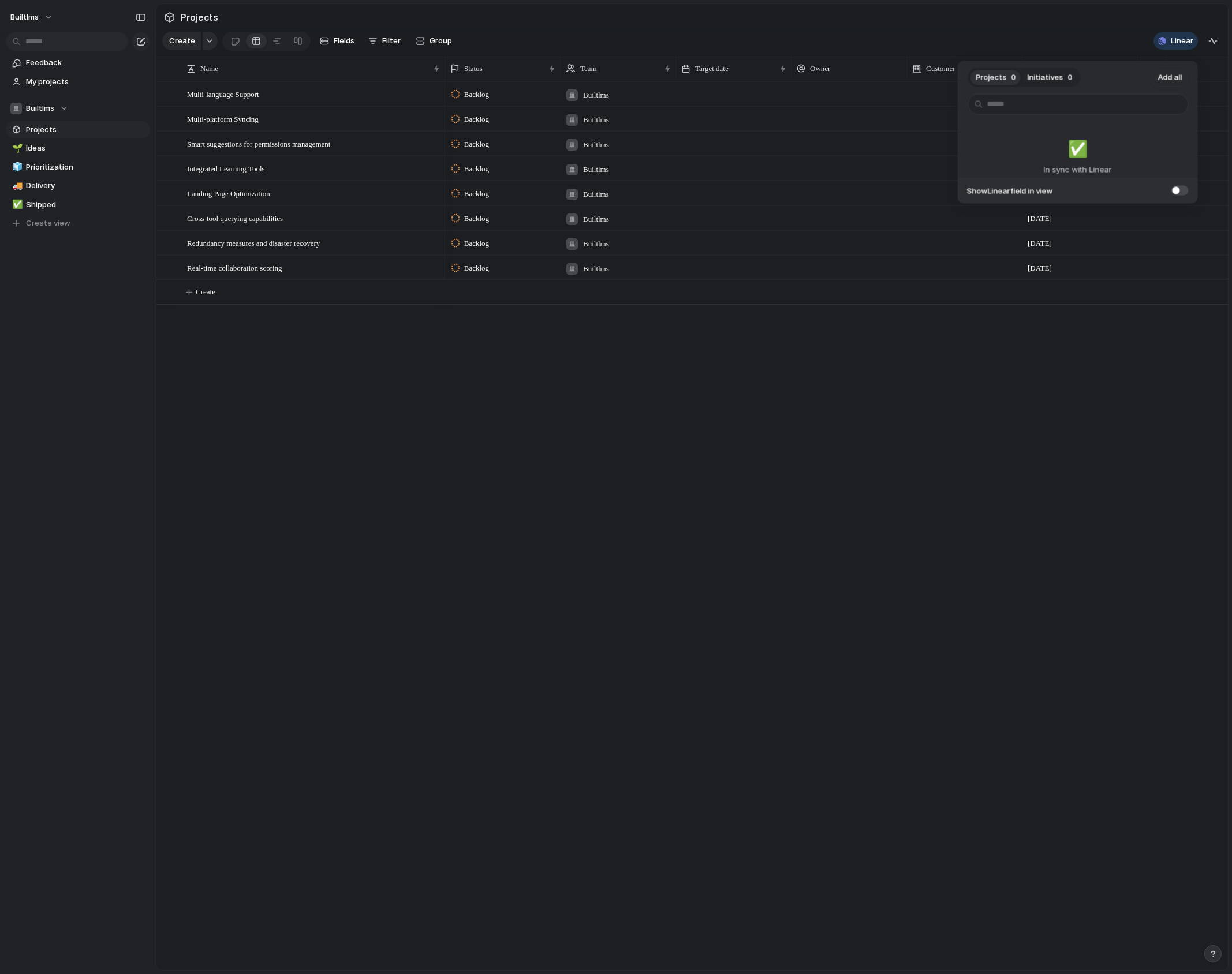
click at [881, 32] on div "Projects 0 Initiatives 0 Add all ✅️ In sync with Linear Show Linear field in vi…" at bounding box center [616, 487] width 1232 height 974
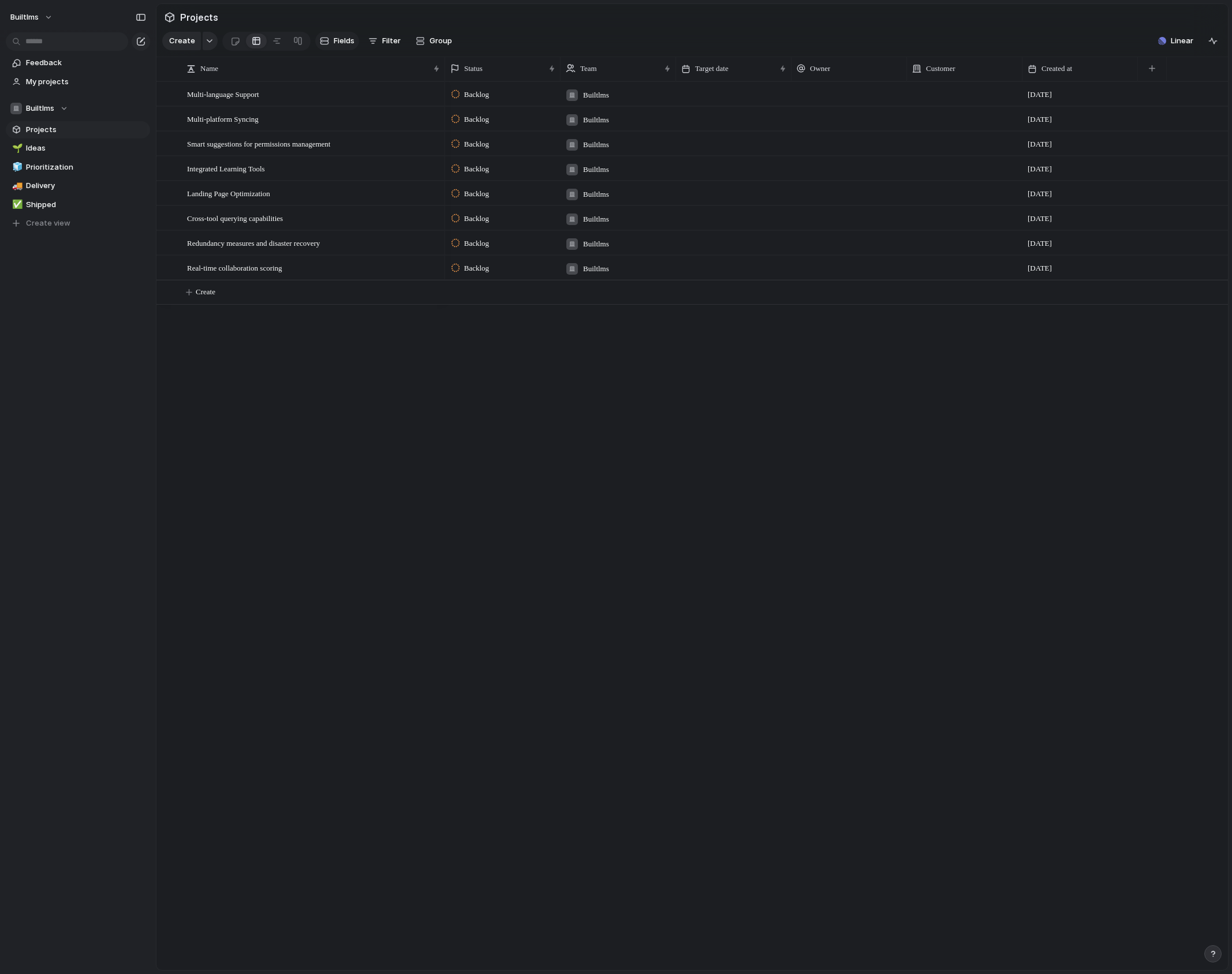
click at [329, 41] on button "Fields" at bounding box center [337, 41] width 44 height 18
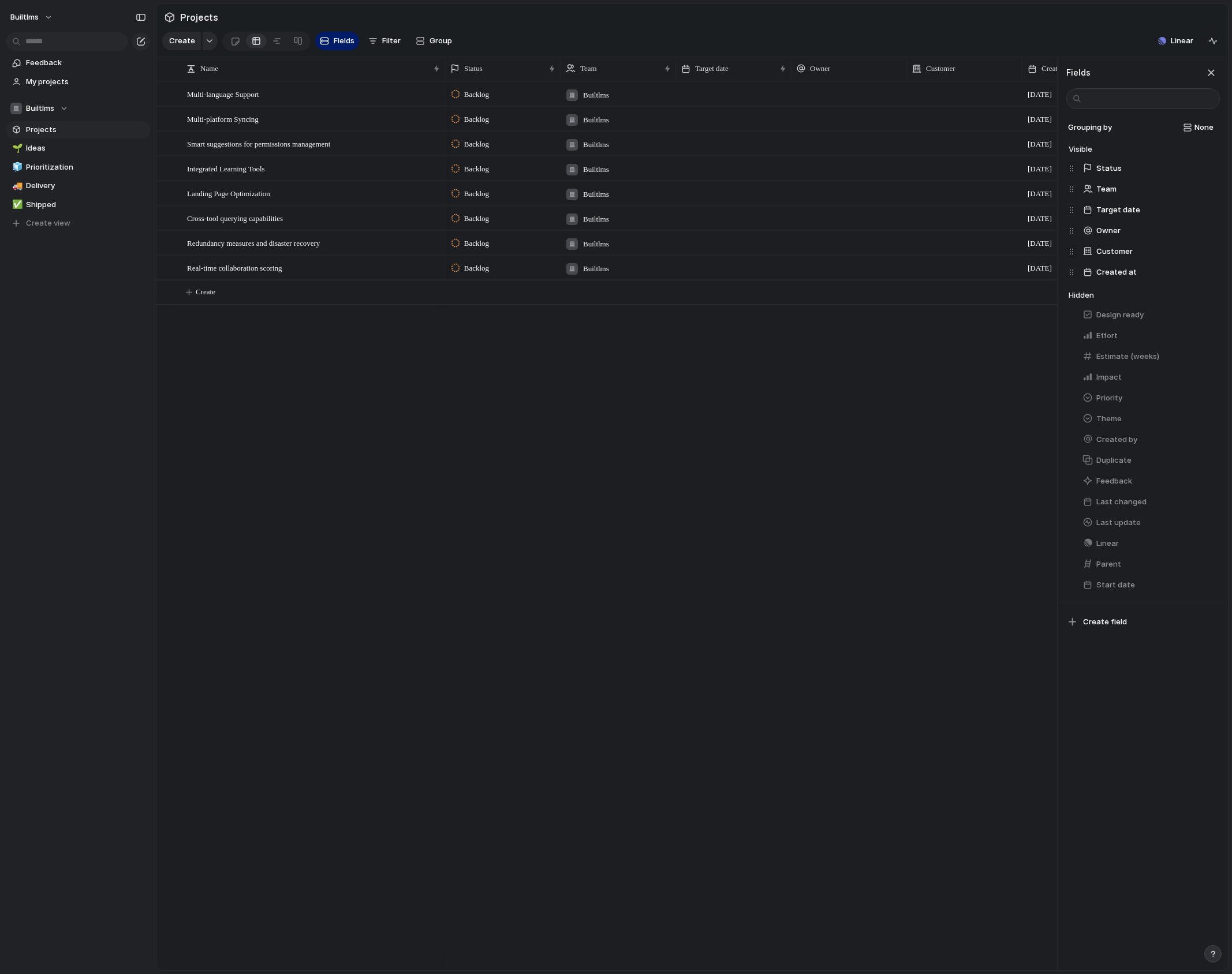
click at [694, 24] on section "Projects" at bounding box center [692, 16] width 1071 height 26
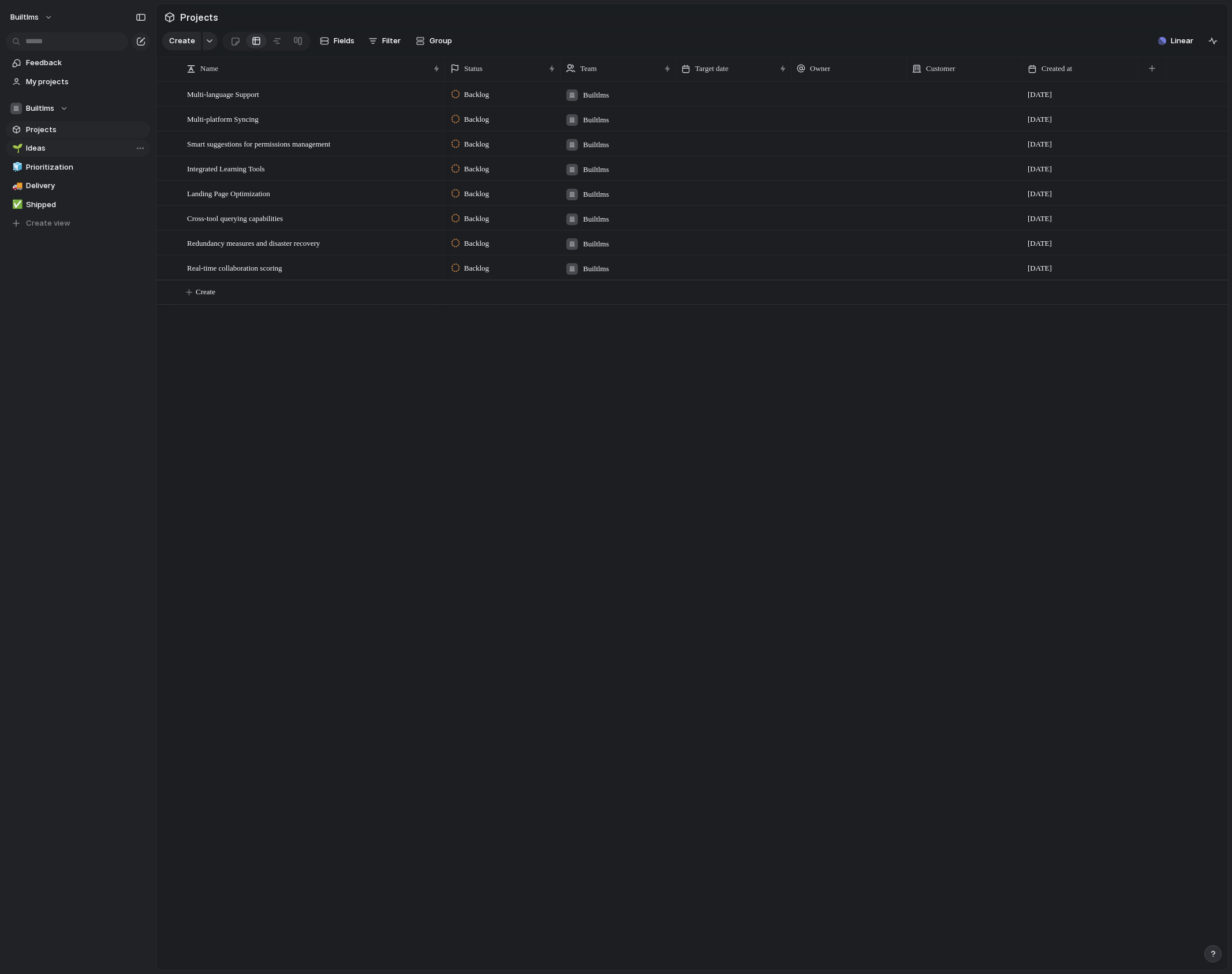
click at [43, 147] on span "Ideas" at bounding box center [85, 148] width 120 height 12
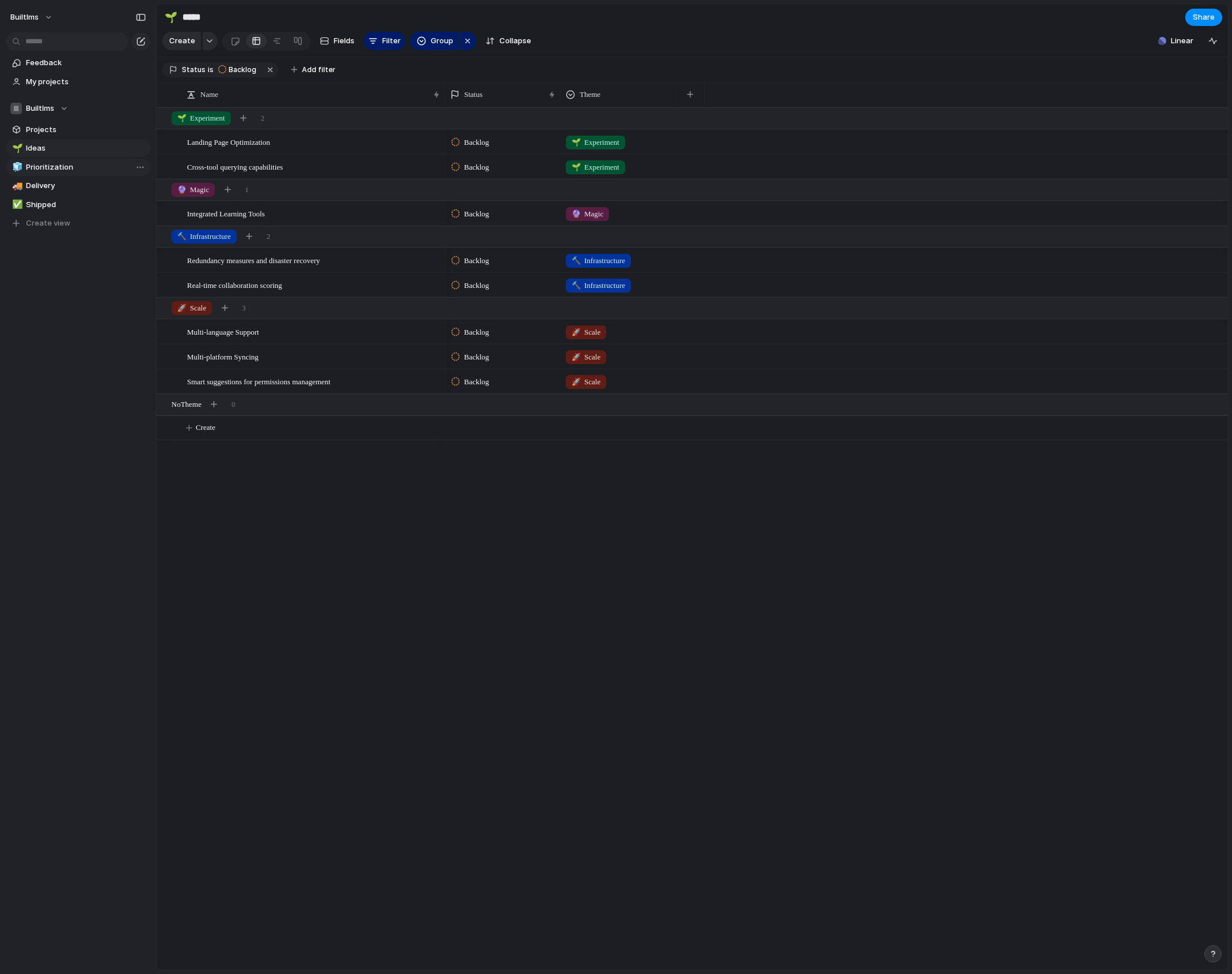
click at [42, 171] on span "Prioritization" at bounding box center [85, 168] width 120 height 12
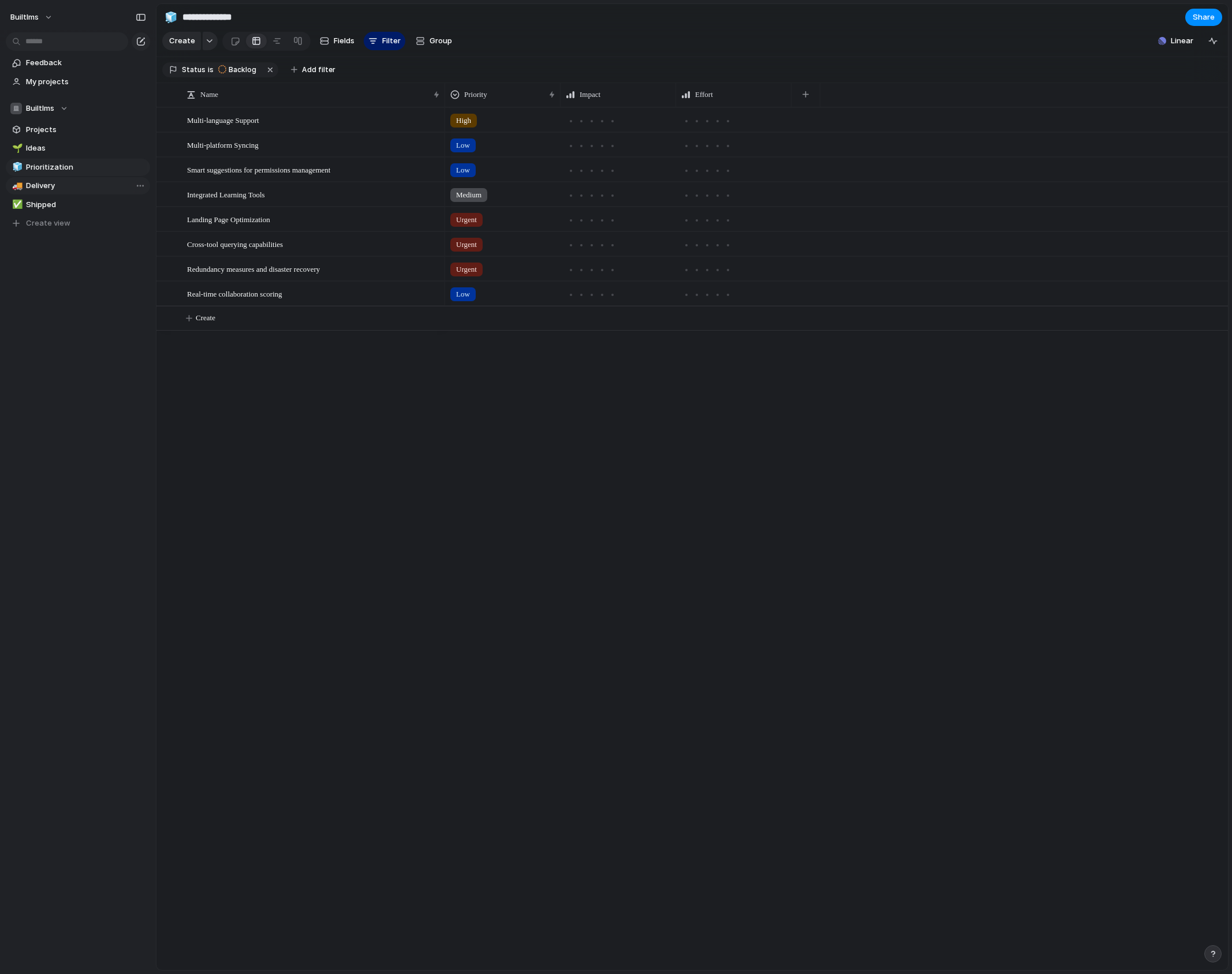
click at [40, 189] on span "Delivery" at bounding box center [85, 186] width 120 height 12
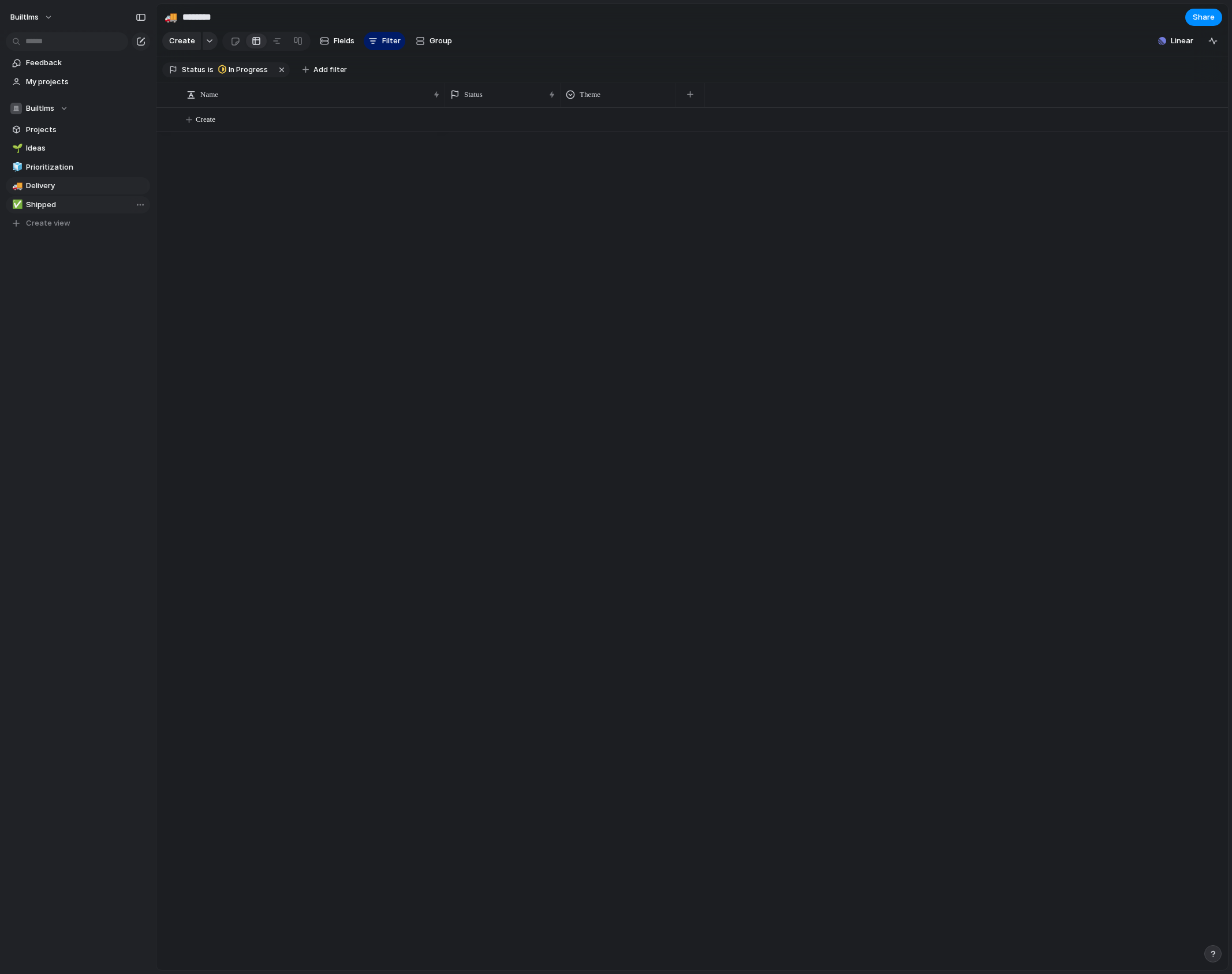
click at [50, 206] on span "Shipped" at bounding box center [85, 205] width 120 height 12
click at [50, 158] on link "🧊 Prioritization" at bounding box center [78, 167] width 145 height 17
type input "**********"
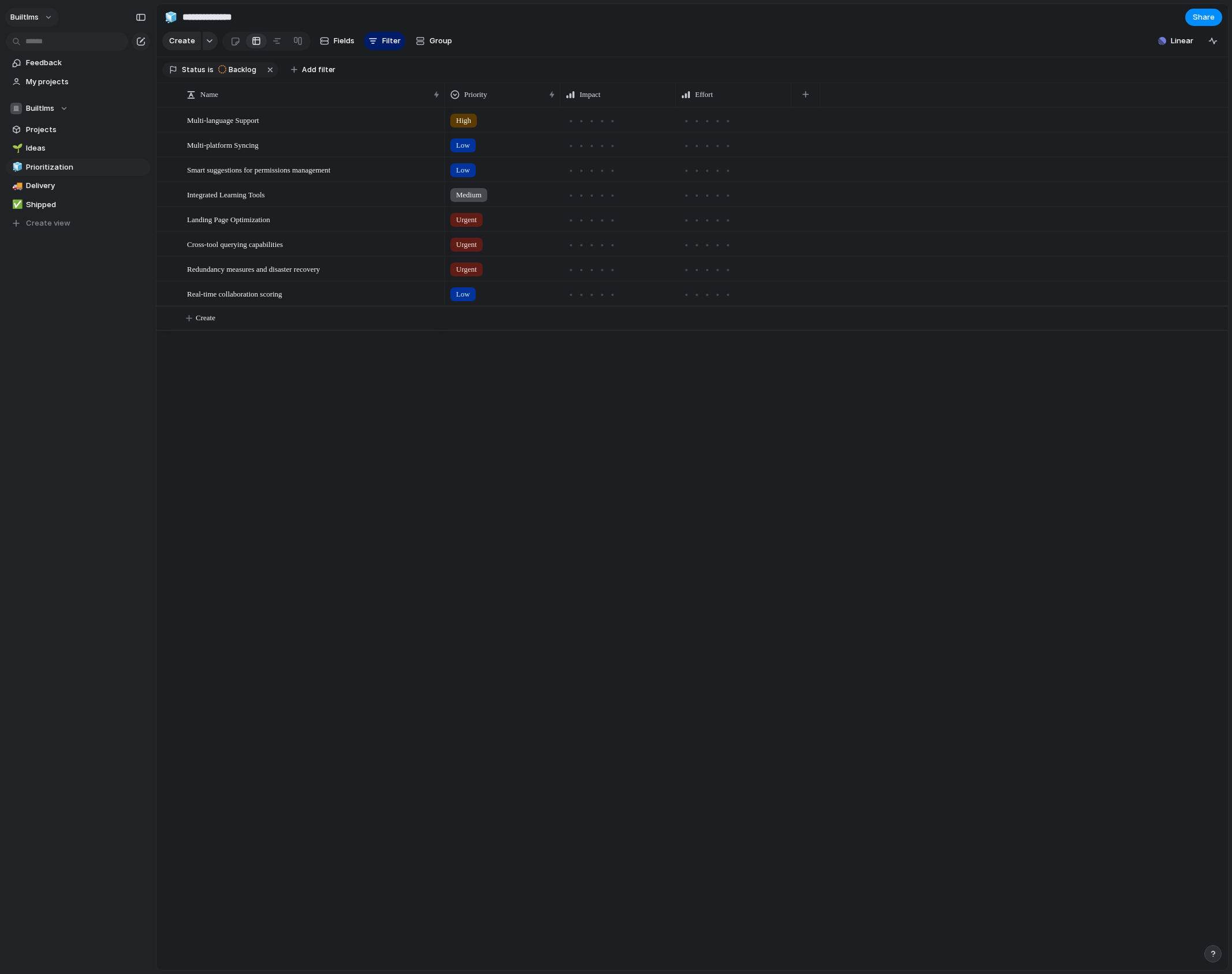
click at [45, 18] on button "builtlms" at bounding box center [32, 17] width 54 height 18
click at [34, 40] on span "Settings" at bounding box center [42, 43] width 32 height 12
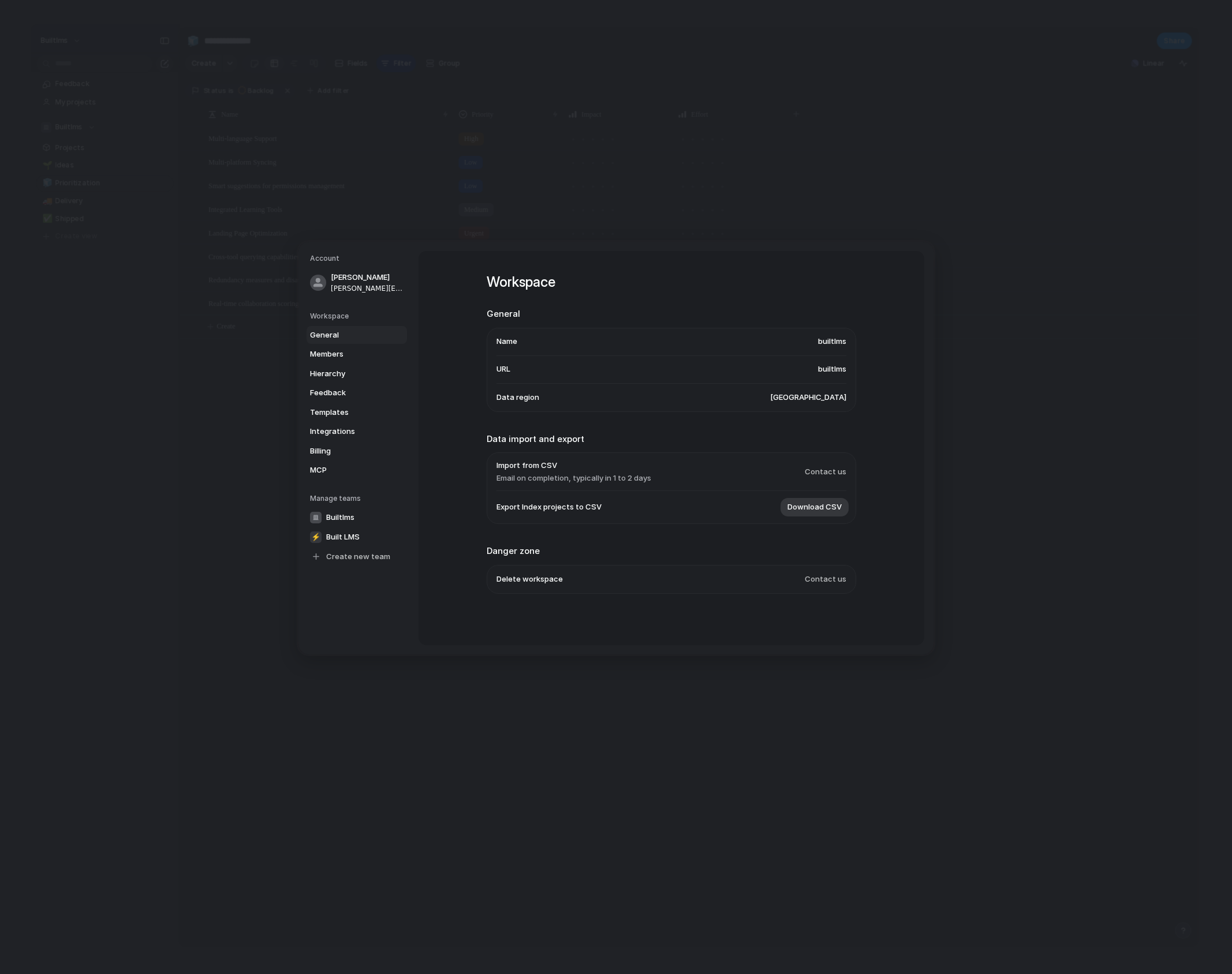
click at [593, 330] on li "Name [PERSON_NAME]" at bounding box center [671, 341] width 350 height 27
click at [553, 336] on li "Name [PERSON_NAME]" at bounding box center [671, 341] width 350 height 27
click at [844, 401] on ul "Name builtlms URL builtlms Data region [GEOGRAPHIC_DATA]" at bounding box center [672, 369] width 370 height 84
click at [834, 351] on li "Name [PERSON_NAME]" at bounding box center [671, 341] width 350 height 27
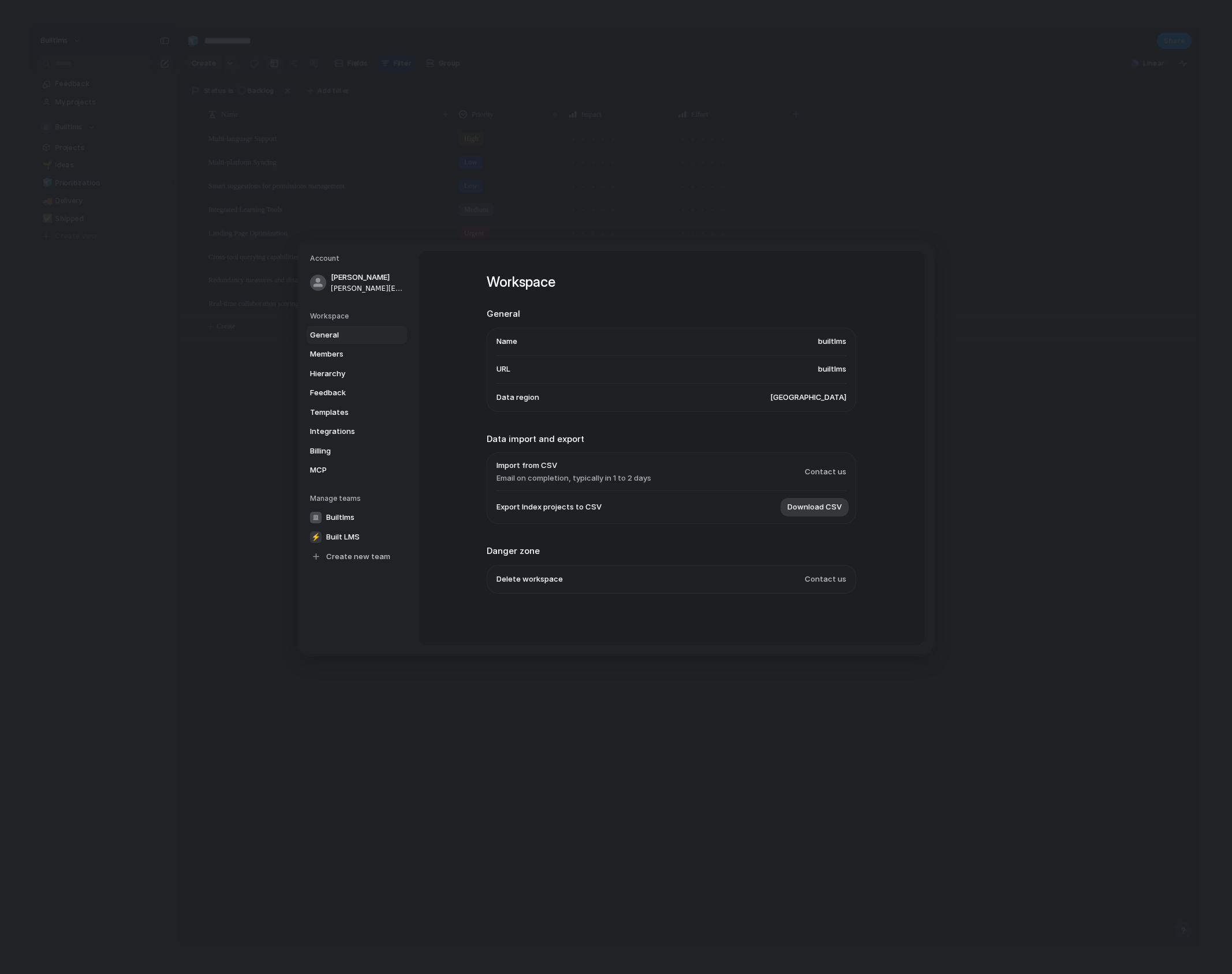
click at [829, 316] on h2 "General" at bounding box center [672, 314] width 370 height 14
click at [719, 336] on li "Name [PERSON_NAME]" at bounding box center [671, 341] width 350 height 27
click at [338, 358] on span "Members" at bounding box center [347, 354] width 74 height 12
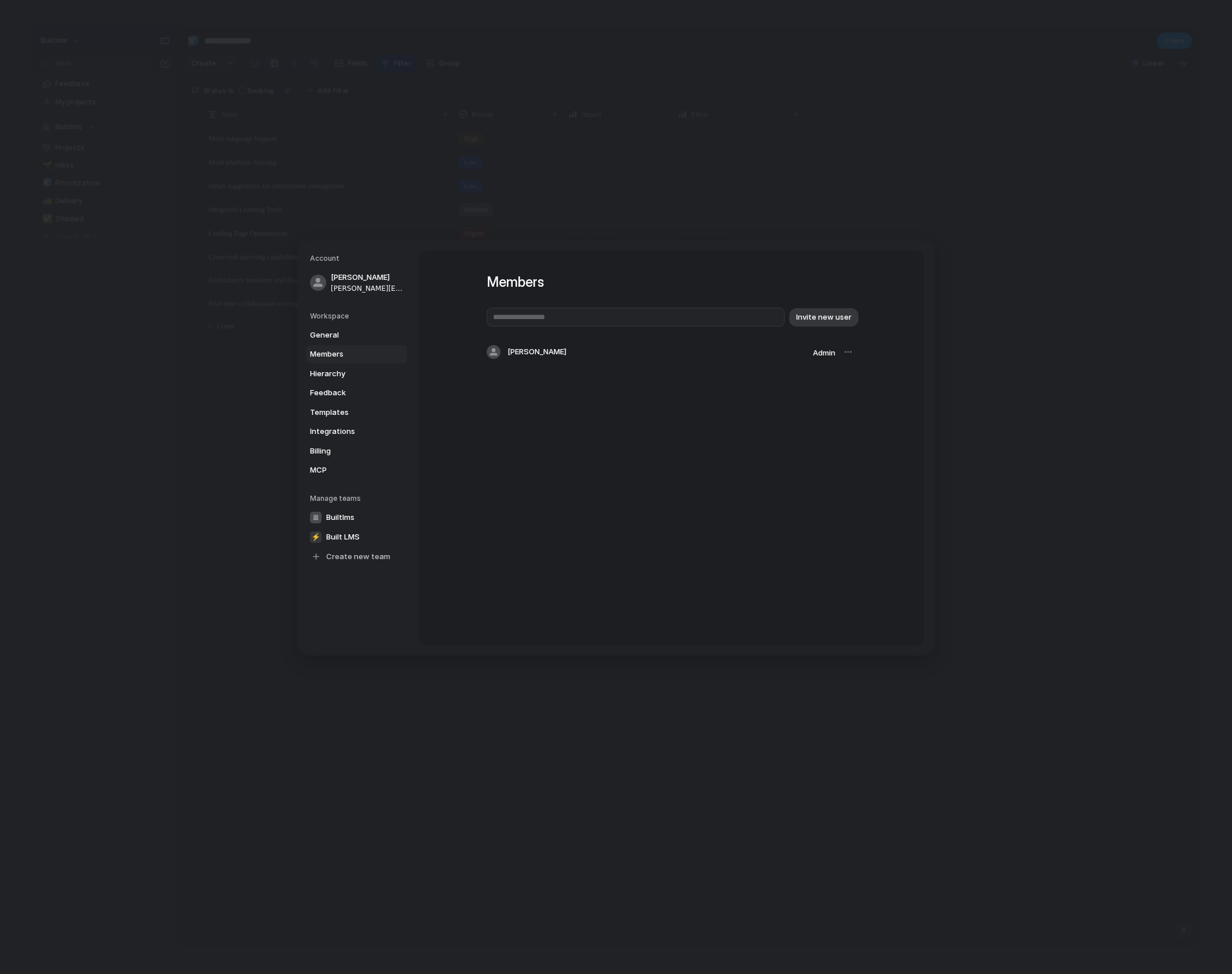
click at [546, 361] on div "[PERSON_NAME] Admin" at bounding box center [672, 352] width 370 height 23
click at [846, 352] on div at bounding box center [848, 352] width 16 height 16
click at [643, 399] on div "Members Invite new user [PERSON_NAME] Admin" at bounding box center [672, 328] width 370 height 154
click at [332, 333] on span "General" at bounding box center [347, 334] width 74 height 12
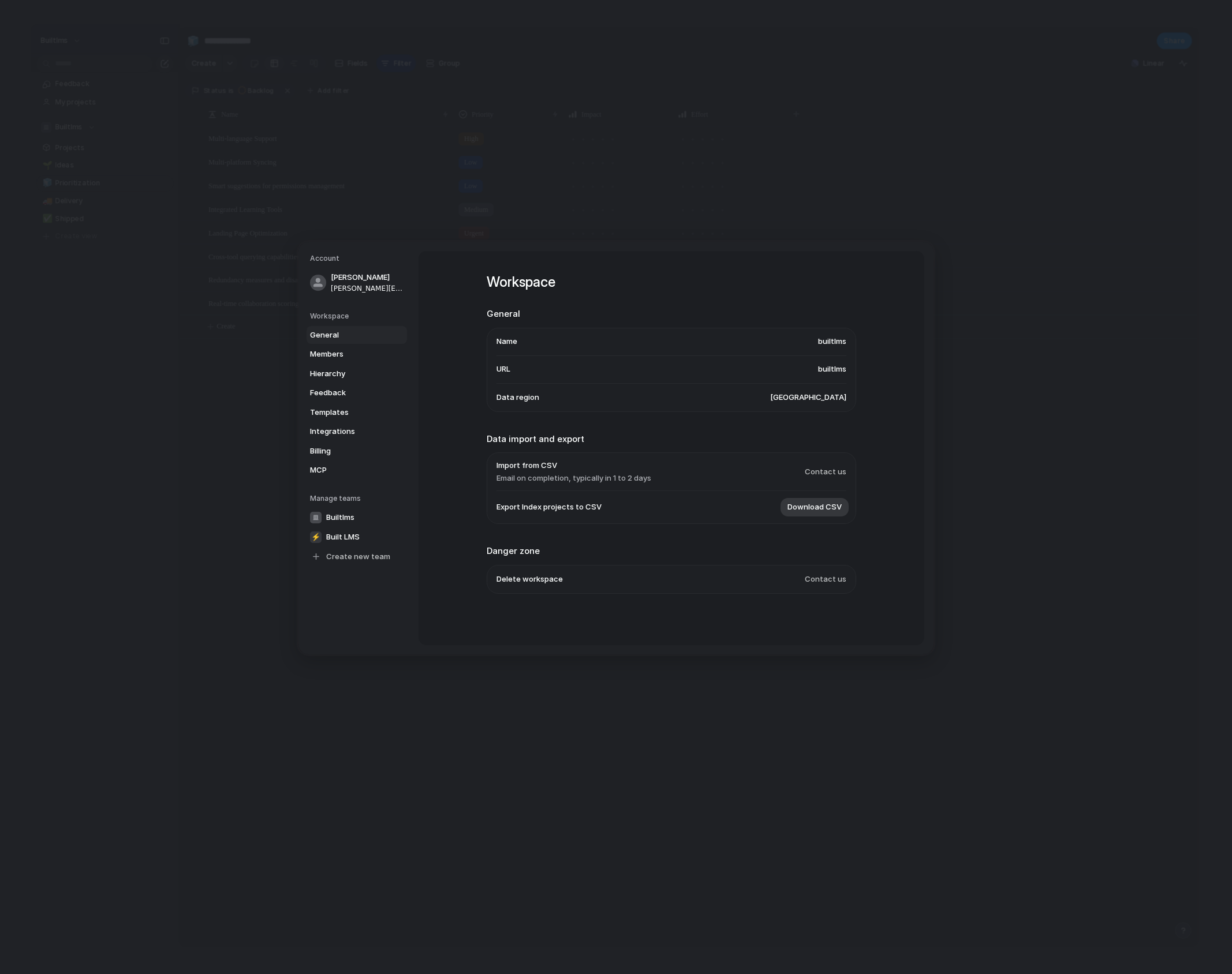
click at [556, 314] on h2 "General" at bounding box center [672, 314] width 370 height 14
click at [561, 337] on li "Name [PERSON_NAME]" at bounding box center [671, 341] width 350 height 27
click at [430, 492] on div "Workspace General Name builtlms URL builtlms Data region [GEOGRAPHIC_DATA] Data…" at bounding box center [671, 448] width 505 height 395
click at [323, 471] on span "MCP" at bounding box center [347, 471] width 74 height 12
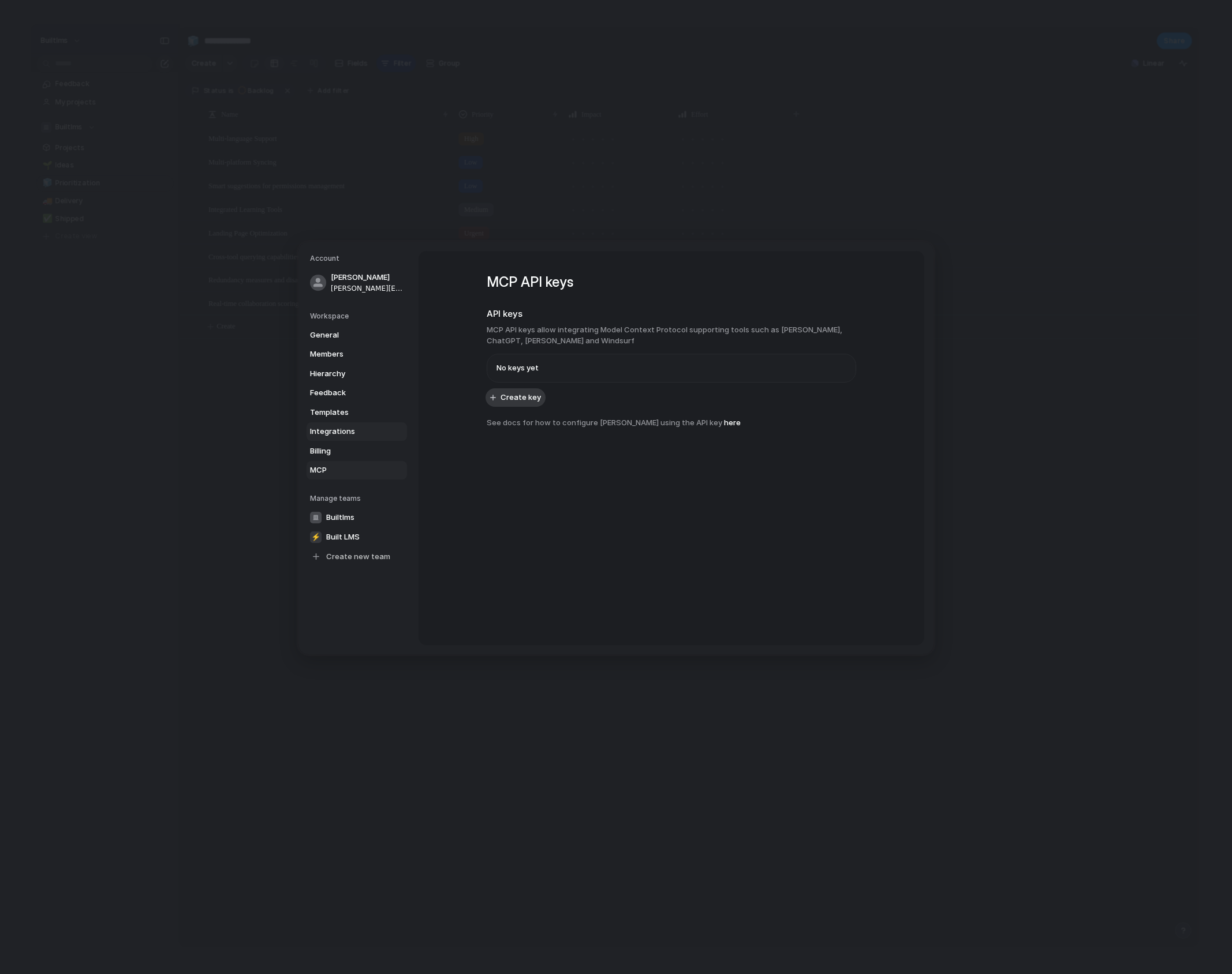
click at [327, 427] on span "Integrations" at bounding box center [347, 431] width 74 height 12
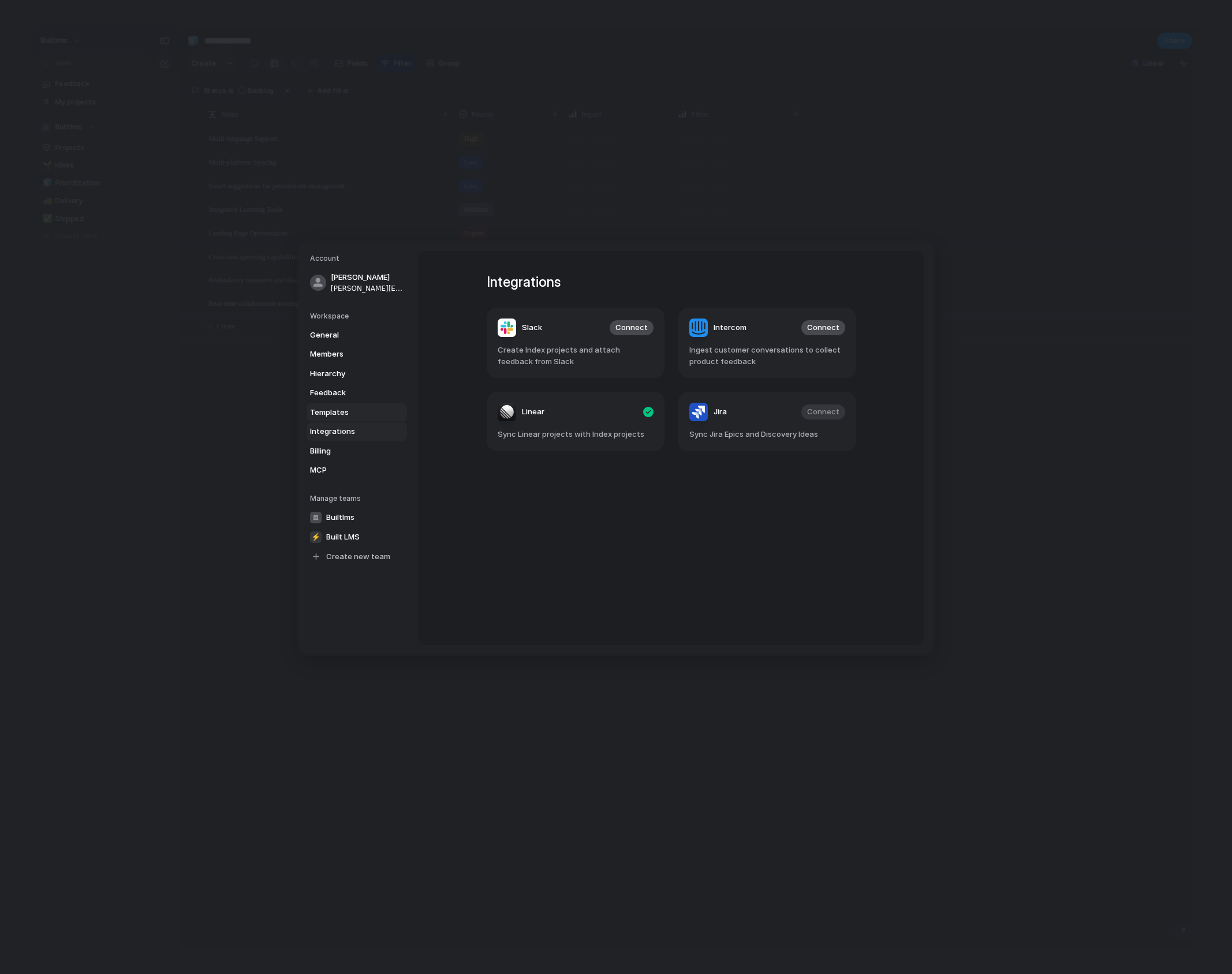
click at [330, 410] on span "Templates" at bounding box center [347, 412] width 74 height 12
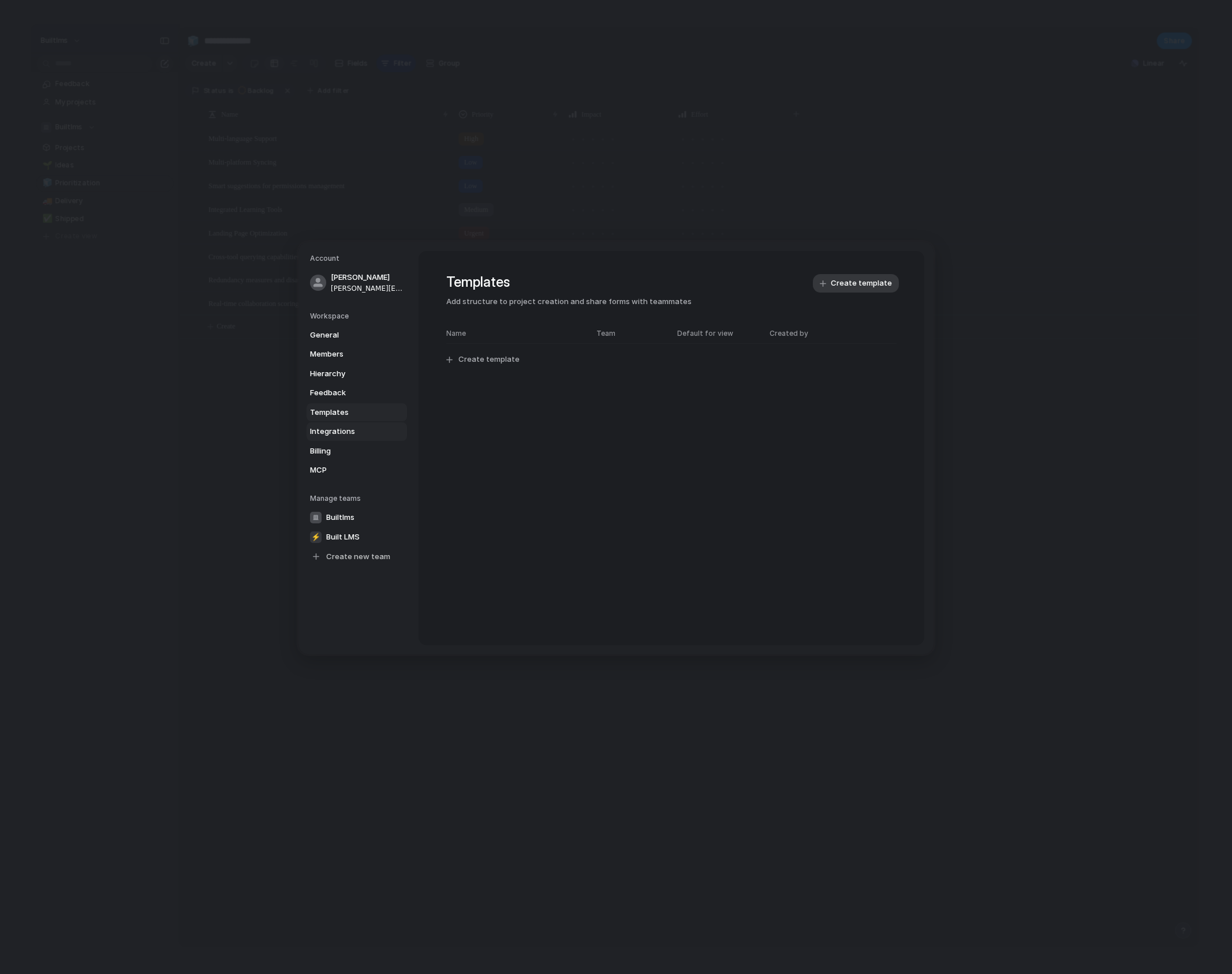
click at [333, 423] on link "Integrations" at bounding box center [357, 432] width 101 height 18
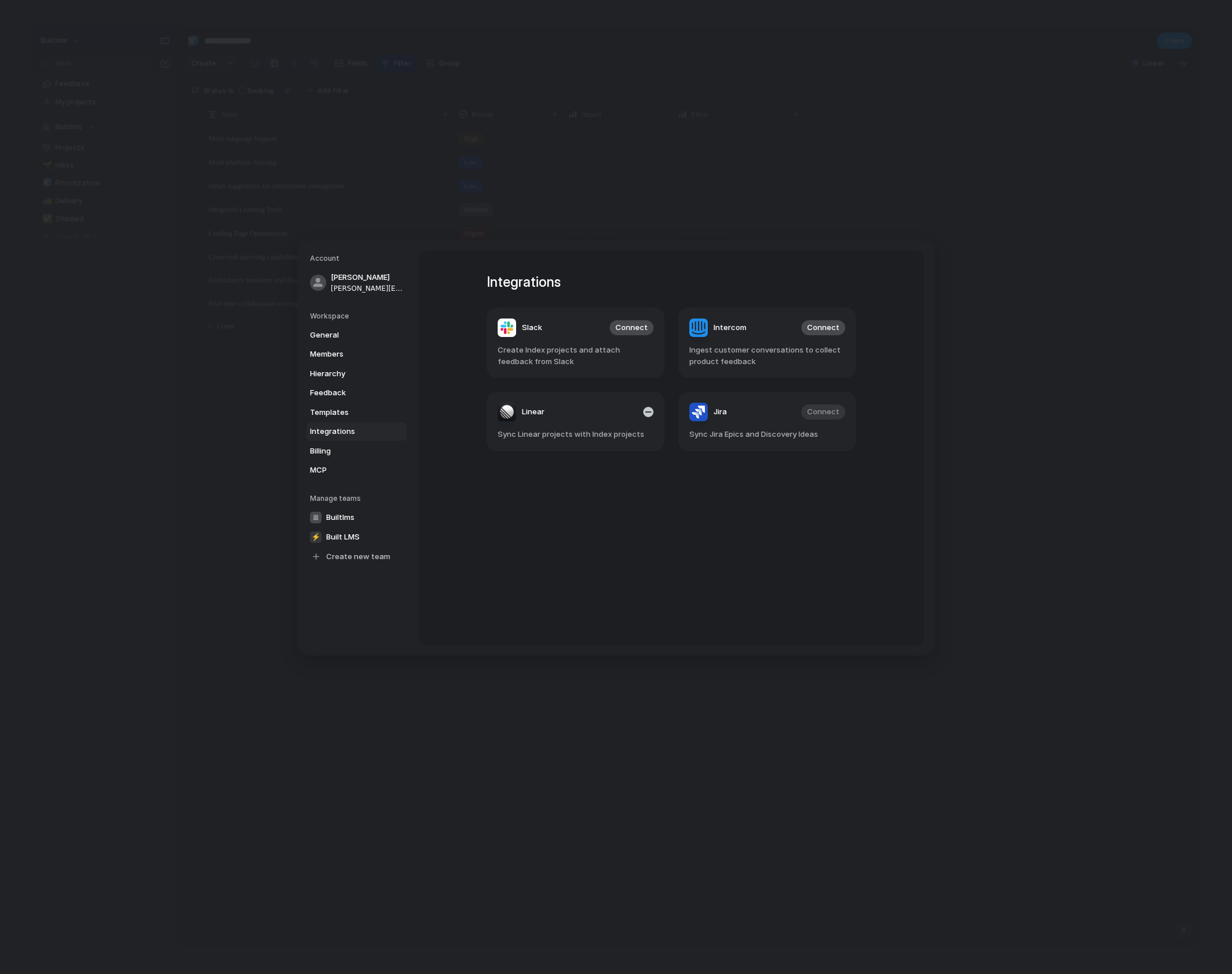
click at [594, 427] on article "Linear Sync Linear projects with Index projects" at bounding box center [576, 421] width 178 height 60
click at [549, 417] on header "Linear" at bounding box center [575, 412] width 156 height 18
click at [646, 415] on div "button" at bounding box center [647, 412] width 10 height 10
click at [640, 414] on span "Connect" at bounding box center [631, 412] width 32 height 12
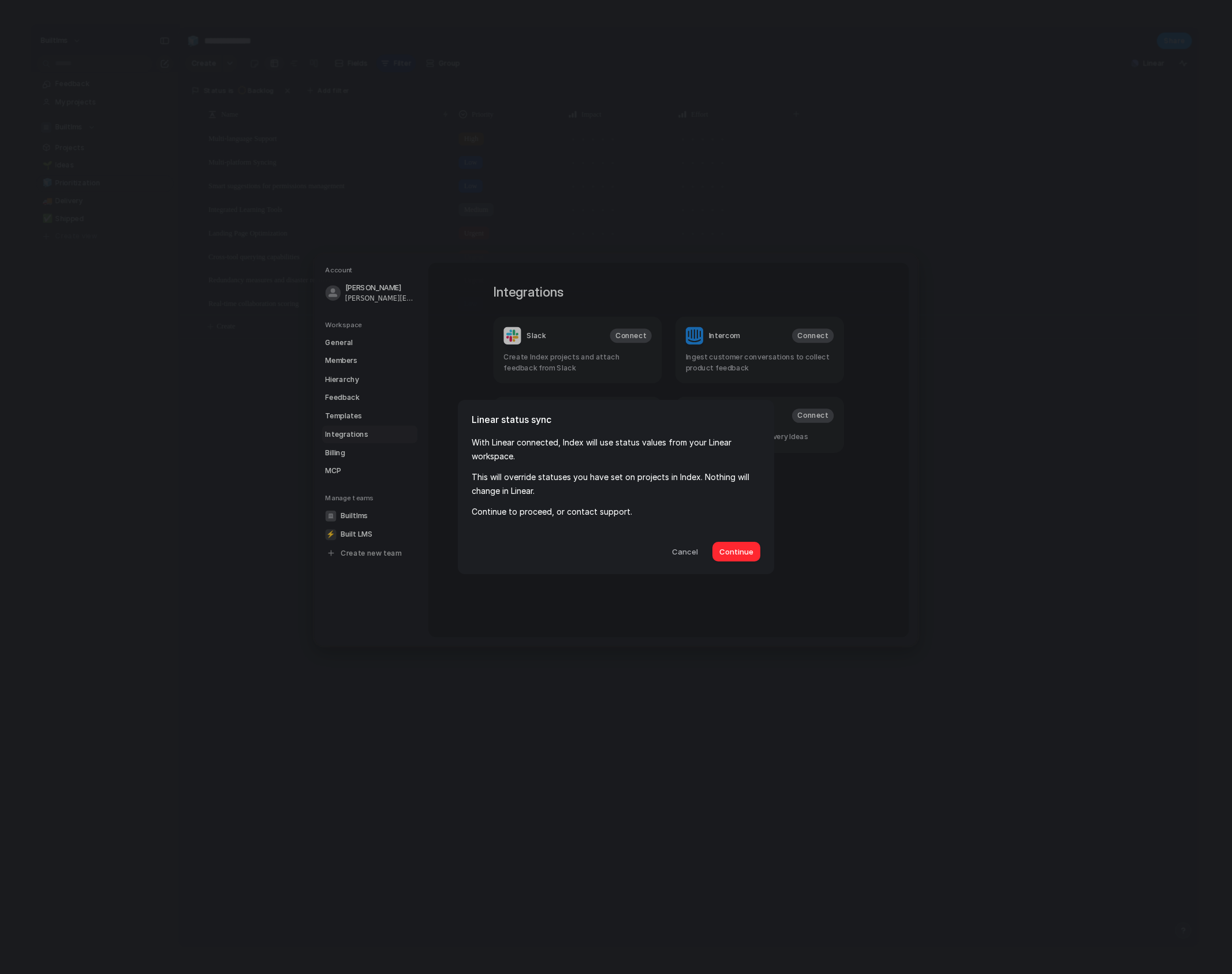
click at [735, 554] on span "Continue" at bounding box center [736, 552] width 34 height 12
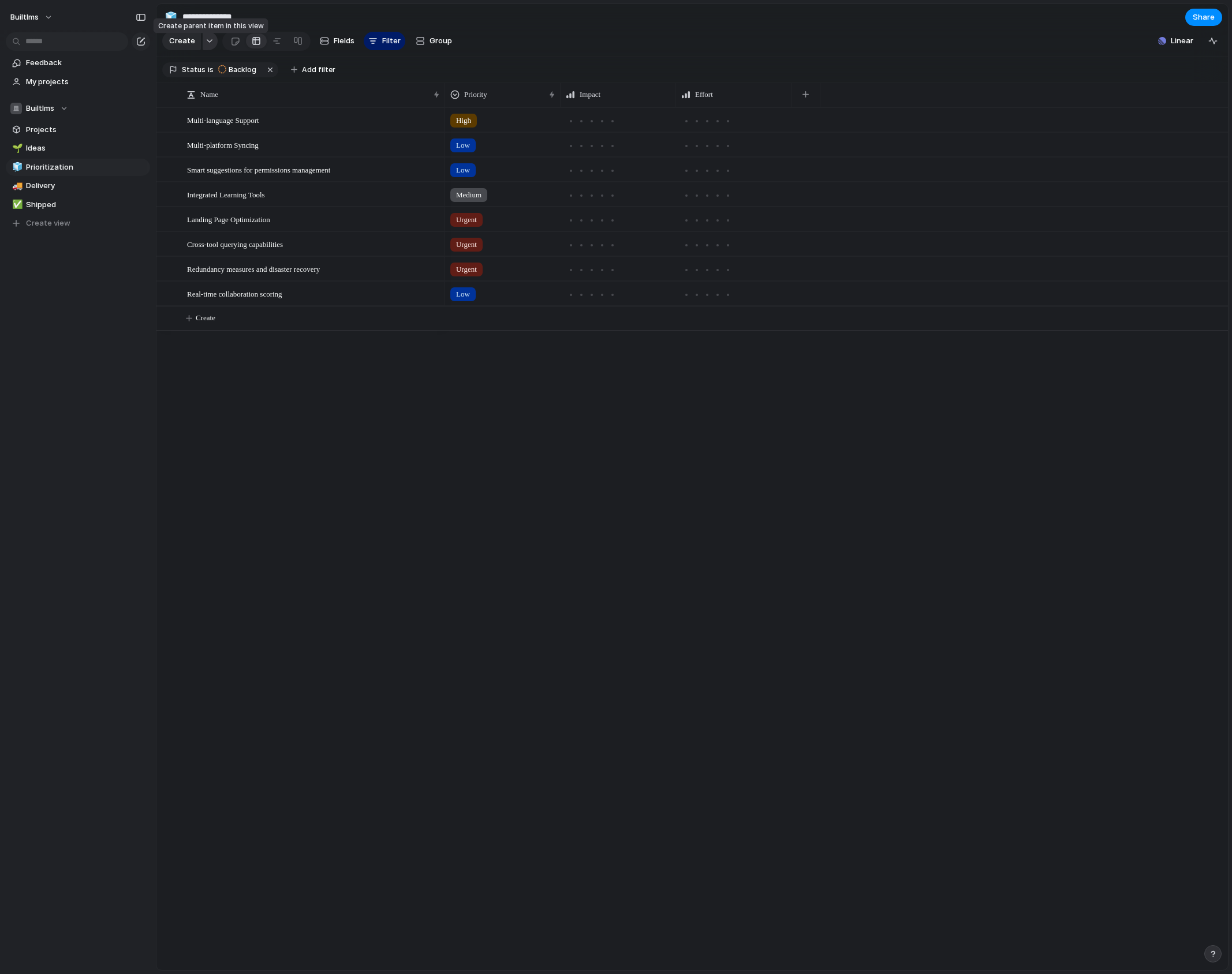
click at [209, 43] on div "button" at bounding box center [209, 40] width 8 height 5
click at [196, 96] on span "Goal" at bounding box center [193, 95] width 16 height 12
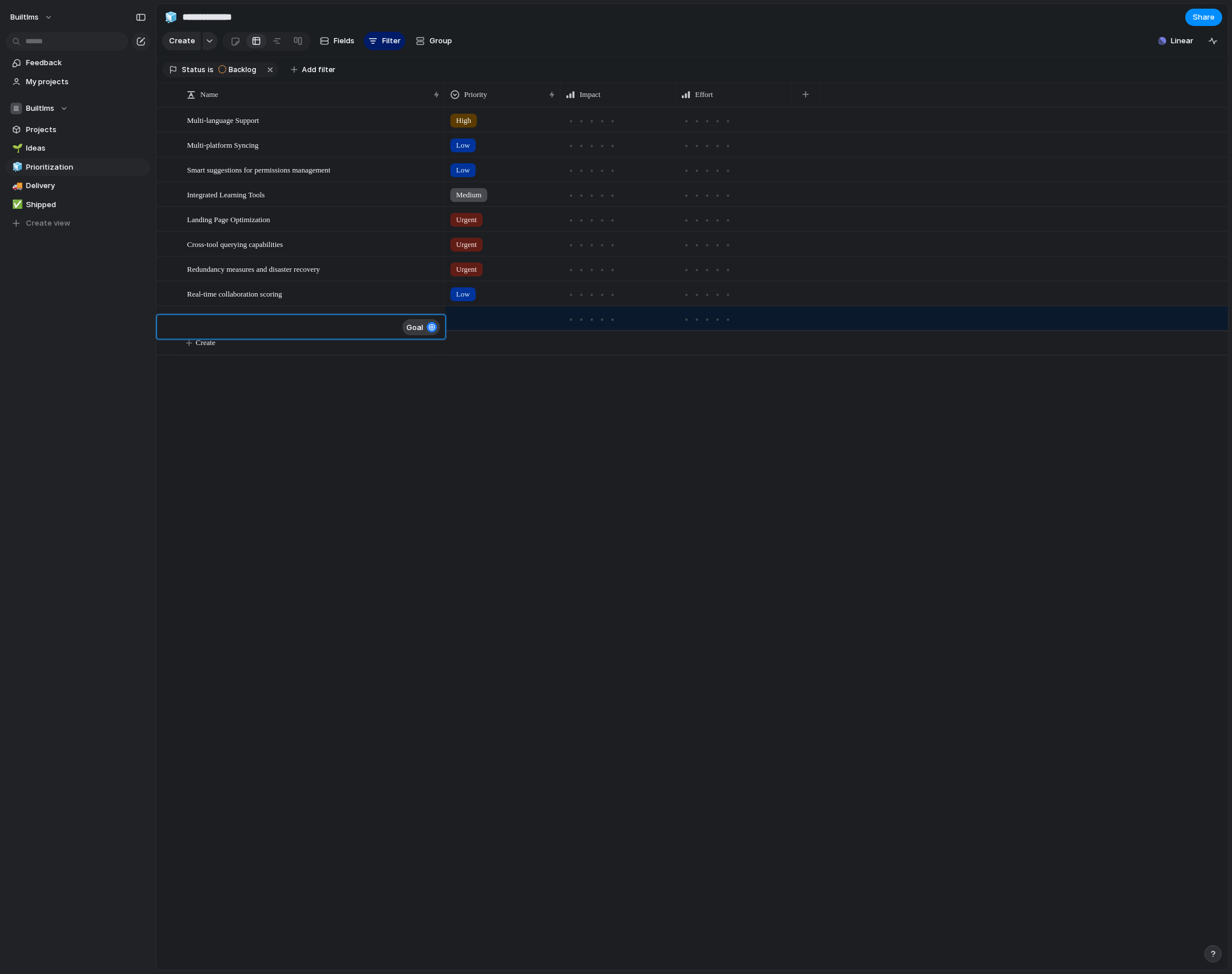
click at [429, 326] on div at bounding box center [431, 327] width 10 height 10
